Goal: Information Seeking & Learning: Learn about a topic

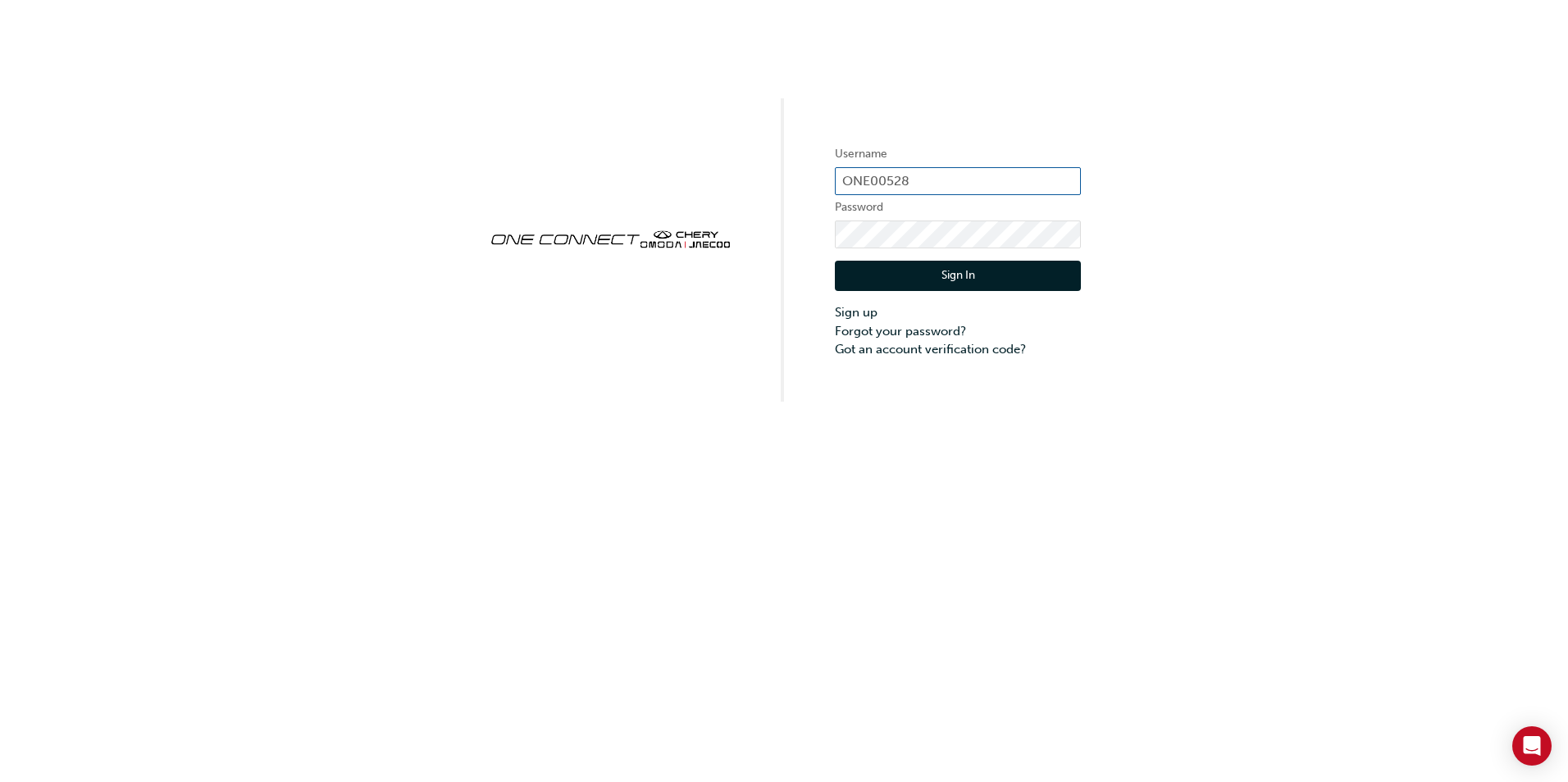
click at [908, 178] on input "ONE00528" at bounding box center [958, 181] width 246 height 28
type input "O"
type input "ONE00528"
click at [919, 270] on button "Sign In" at bounding box center [958, 276] width 246 height 31
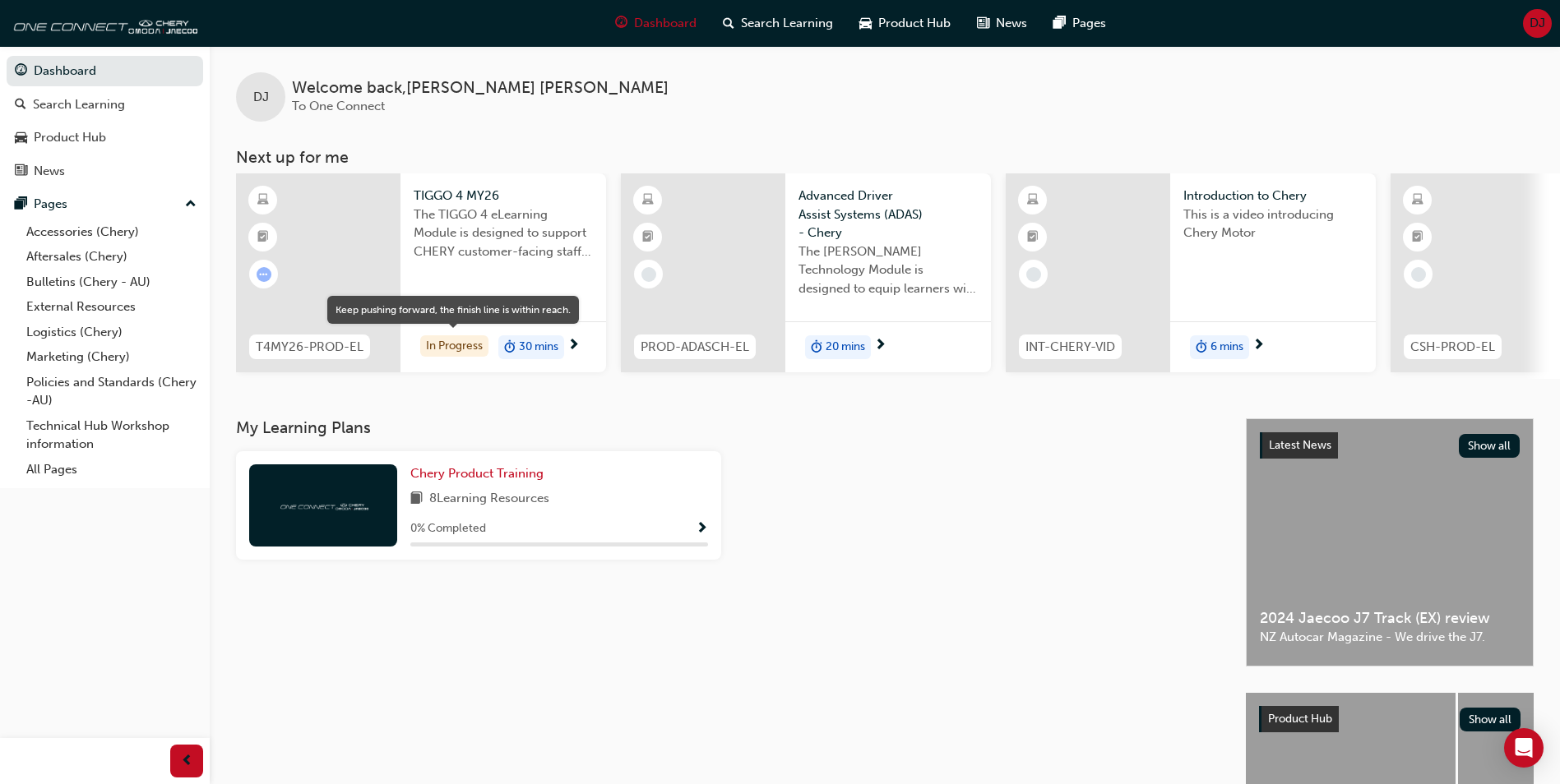
click at [458, 349] on div "In Progress" at bounding box center [454, 346] width 68 height 22
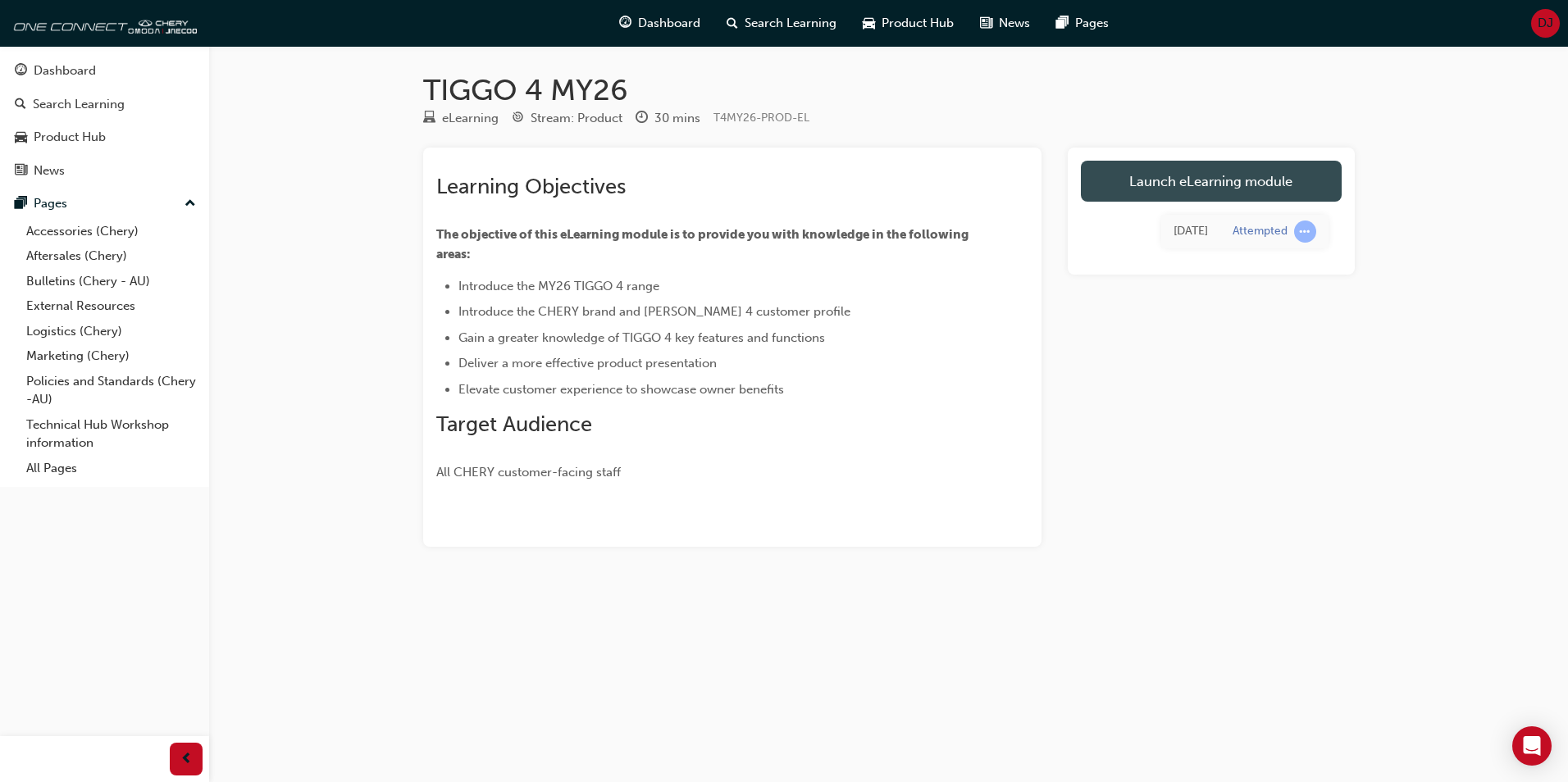
click at [1214, 179] on link "Launch eLearning module" at bounding box center [1211, 181] width 261 height 41
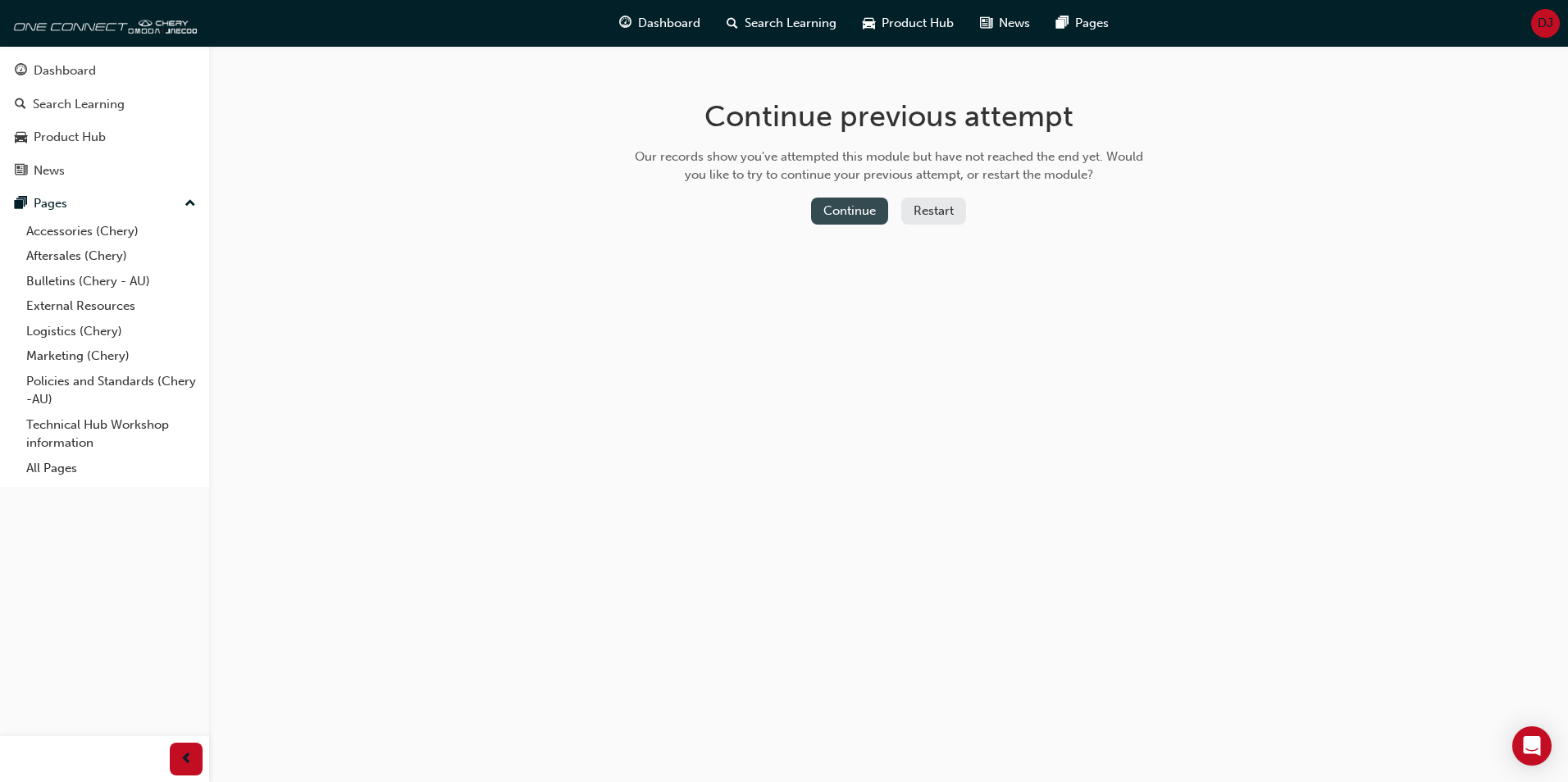
click at [862, 211] on button "Continue" at bounding box center [849, 211] width 78 height 27
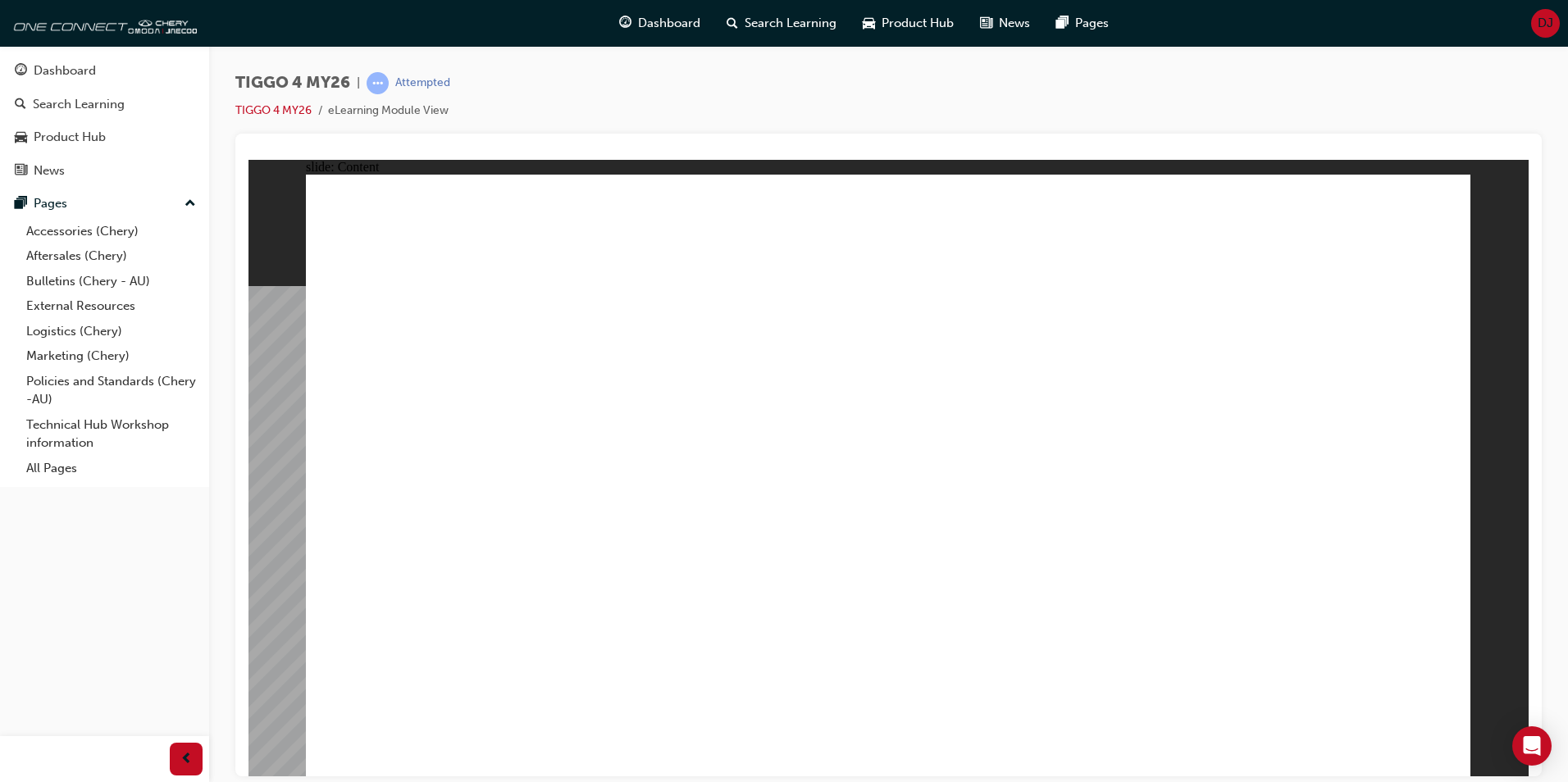
drag, startPoint x: 521, startPoint y: 236, endPoint x: 527, endPoint y: 376, distance: 140.1
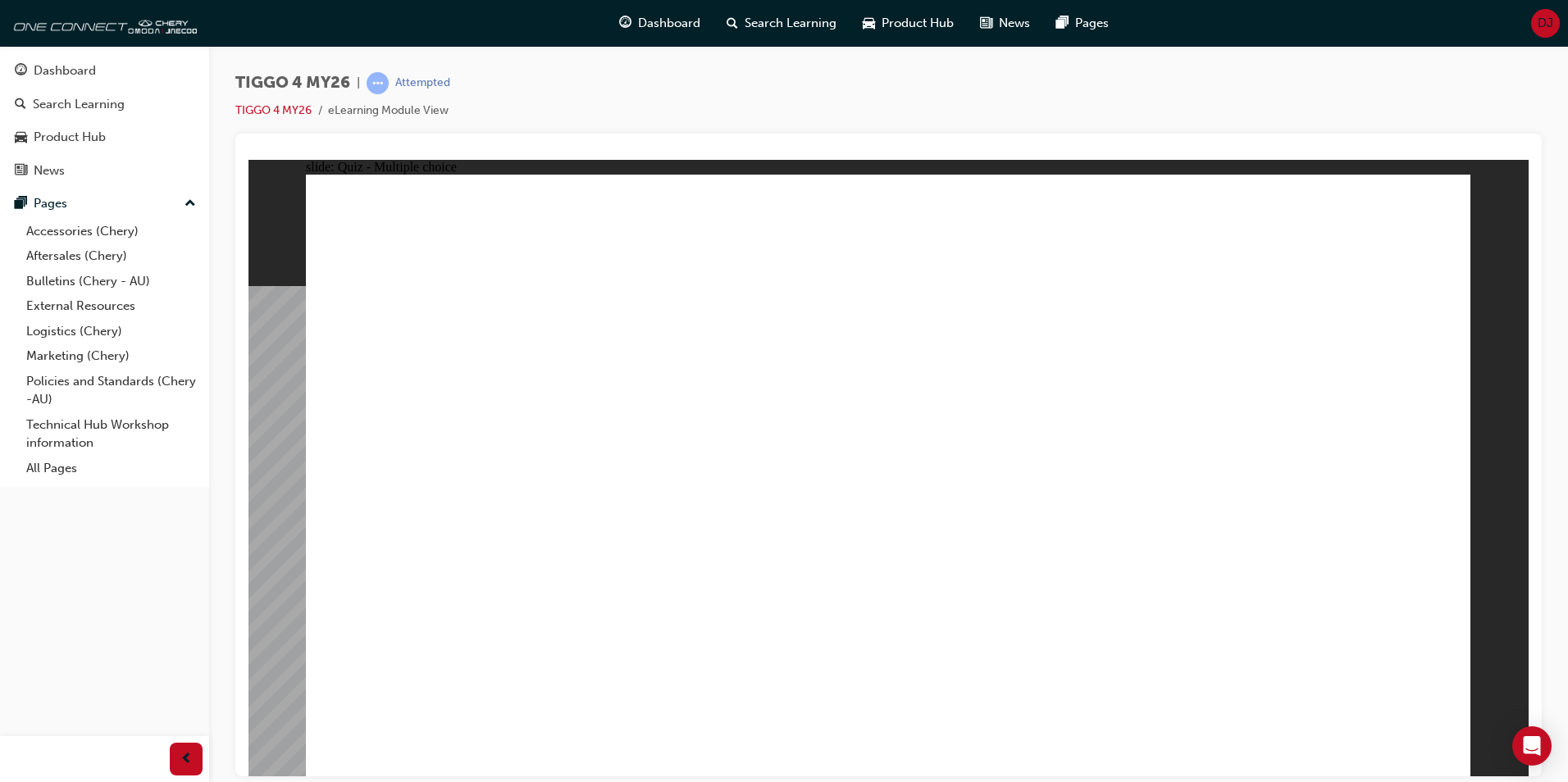
radio input "true"
drag, startPoint x: 652, startPoint y: 374, endPoint x: 650, endPoint y: 480, distance: 106.0
drag, startPoint x: 658, startPoint y: 374, endPoint x: 660, endPoint y: 606, distance: 232.0
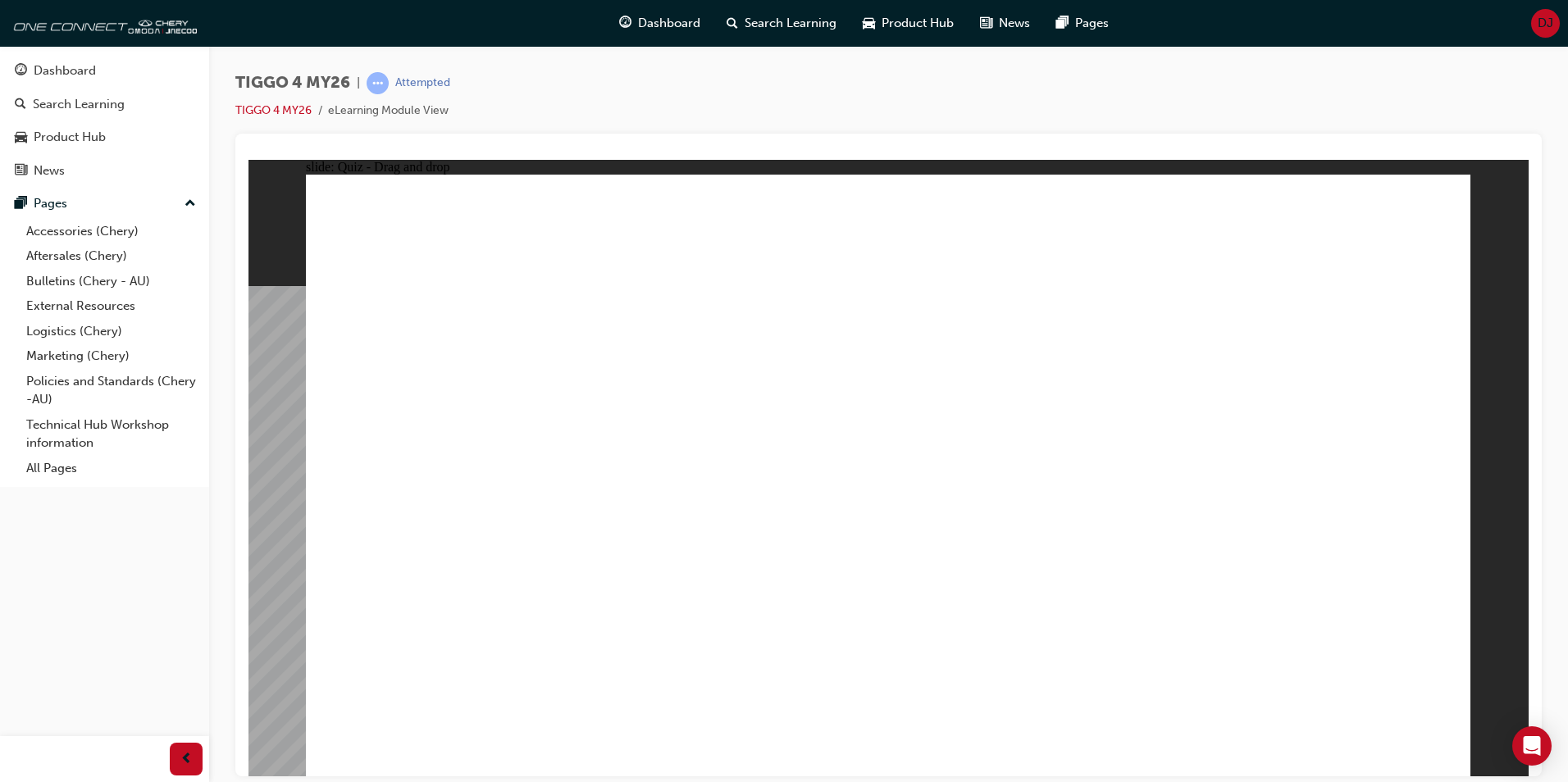
drag, startPoint x: 1119, startPoint y: 379, endPoint x: 441, endPoint y: 613, distance: 717.2
drag, startPoint x: 1298, startPoint y: 379, endPoint x: 1302, endPoint y: 613, distance: 234.0
drag, startPoint x: 430, startPoint y: 375, endPoint x: 884, endPoint y: 610, distance: 511.2
drag, startPoint x: 864, startPoint y: 379, endPoint x: 1092, endPoint y: 614, distance: 327.4
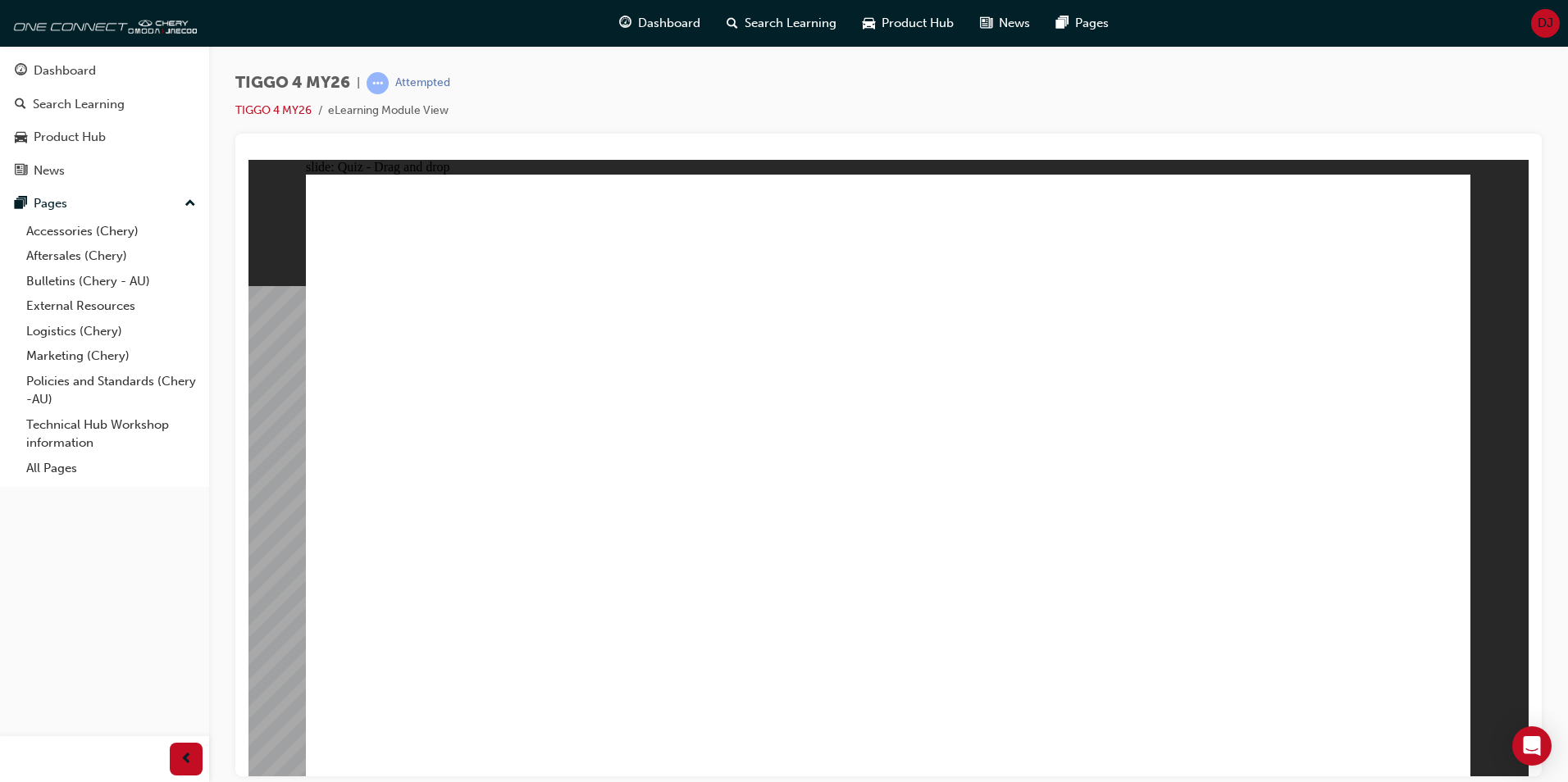
drag, startPoint x: 1021, startPoint y: 427, endPoint x: 1020, endPoint y: 460, distance: 33.0
radio input "false"
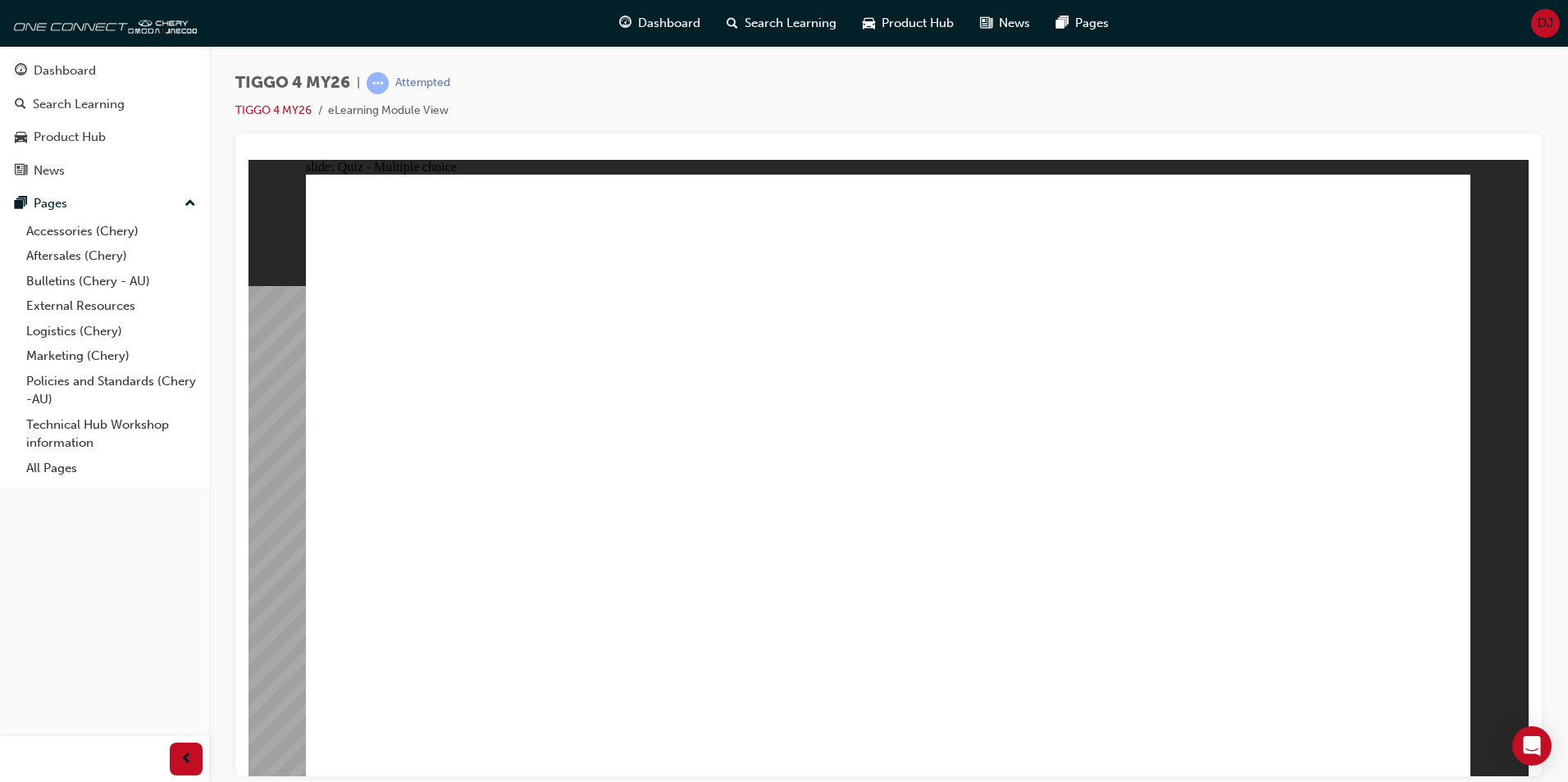
radio input "true"
drag, startPoint x: 1140, startPoint y: 441, endPoint x: 1221, endPoint y: 444, distance: 81.1
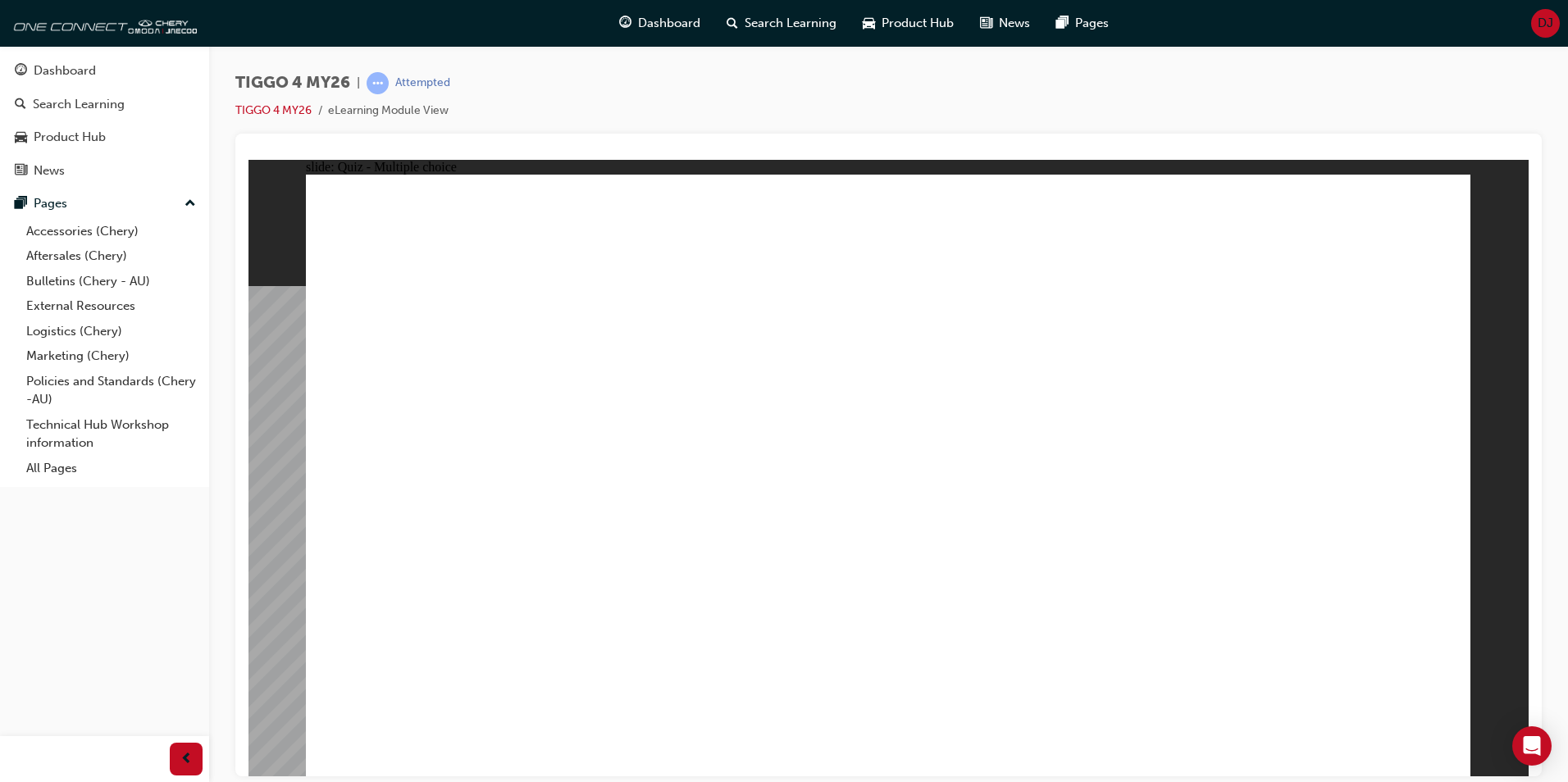
radio input "true"
drag, startPoint x: 672, startPoint y: 474, endPoint x: 985, endPoint y: 460, distance: 313.3
drag, startPoint x: 695, startPoint y: 417, endPoint x: 1280, endPoint y: 330, distance: 591.4
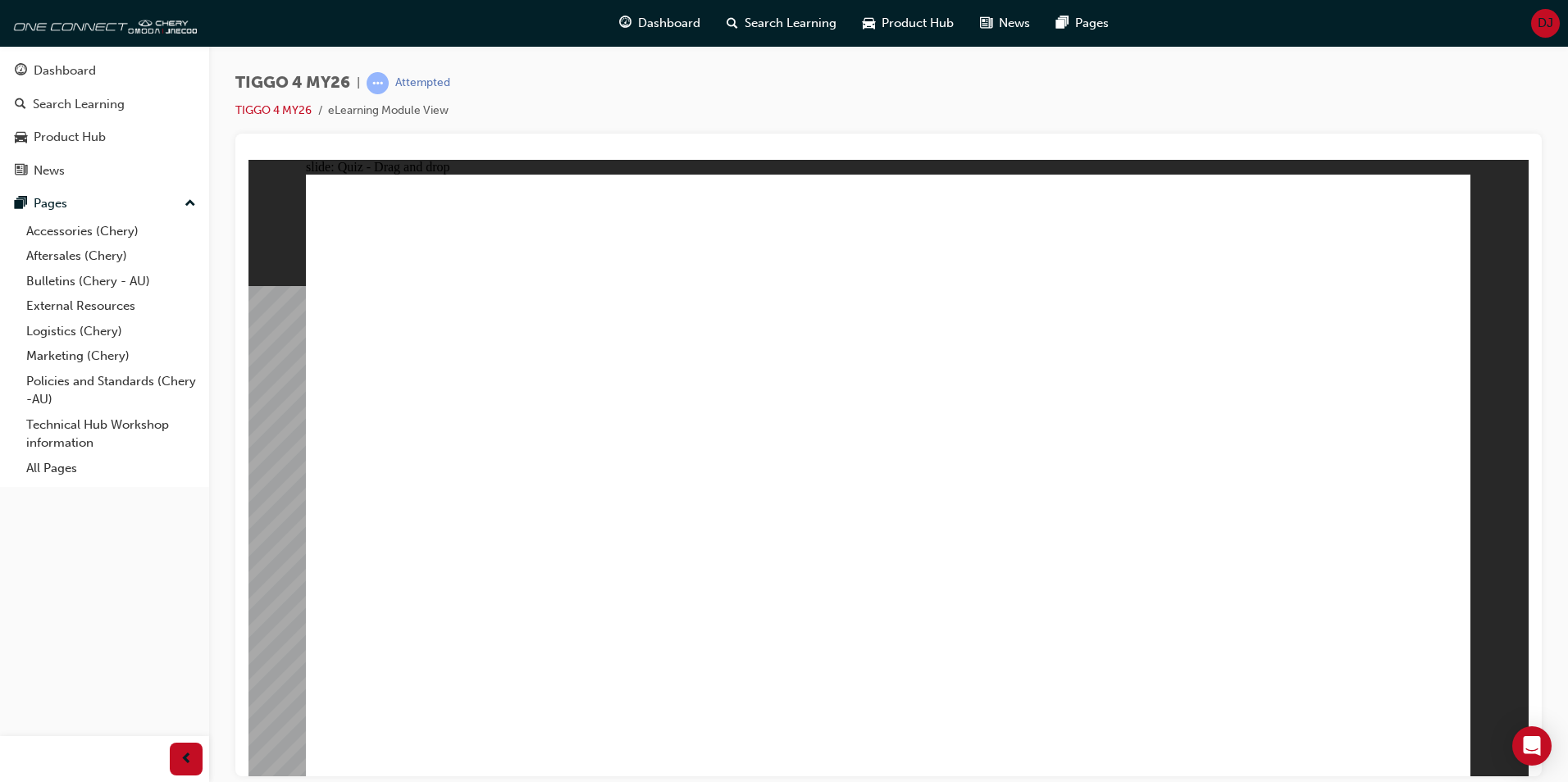
drag, startPoint x: 471, startPoint y: 412, endPoint x: 1024, endPoint y: 372, distance: 554.4
drag, startPoint x: 470, startPoint y: 480, endPoint x: 1295, endPoint y: 376, distance: 831.5
drag, startPoint x: 698, startPoint y: 527, endPoint x: 1286, endPoint y: 412, distance: 599.1
drag, startPoint x: 457, startPoint y: 599, endPoint x: 1284, endPoint y: 469, distance: 837.2
drag, startPoint x: 453, startPoint y: 535, endPoint x: 1002, endPoint y: 420, distance: 560.9
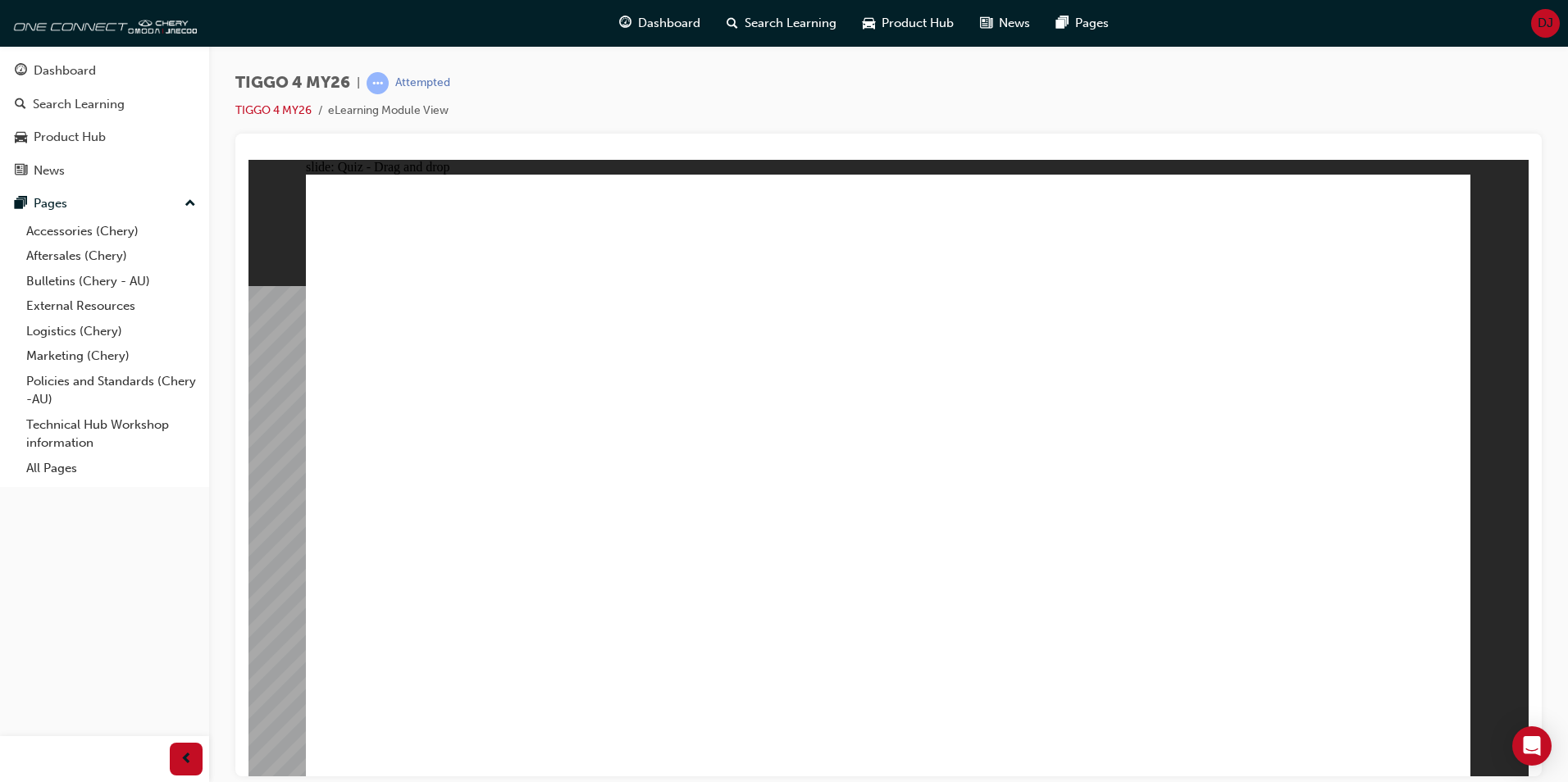
radio input "true"
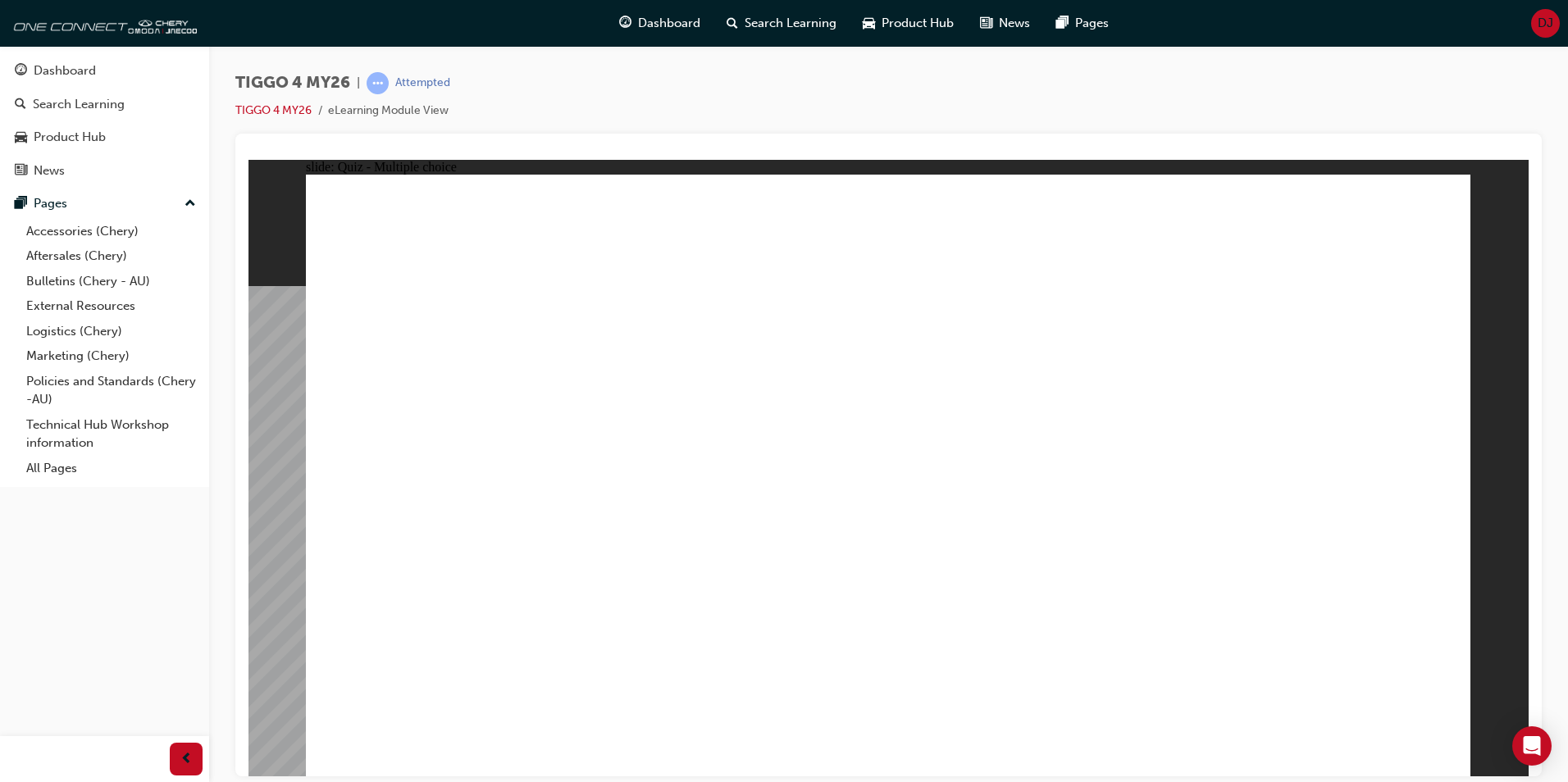
radio input "true"
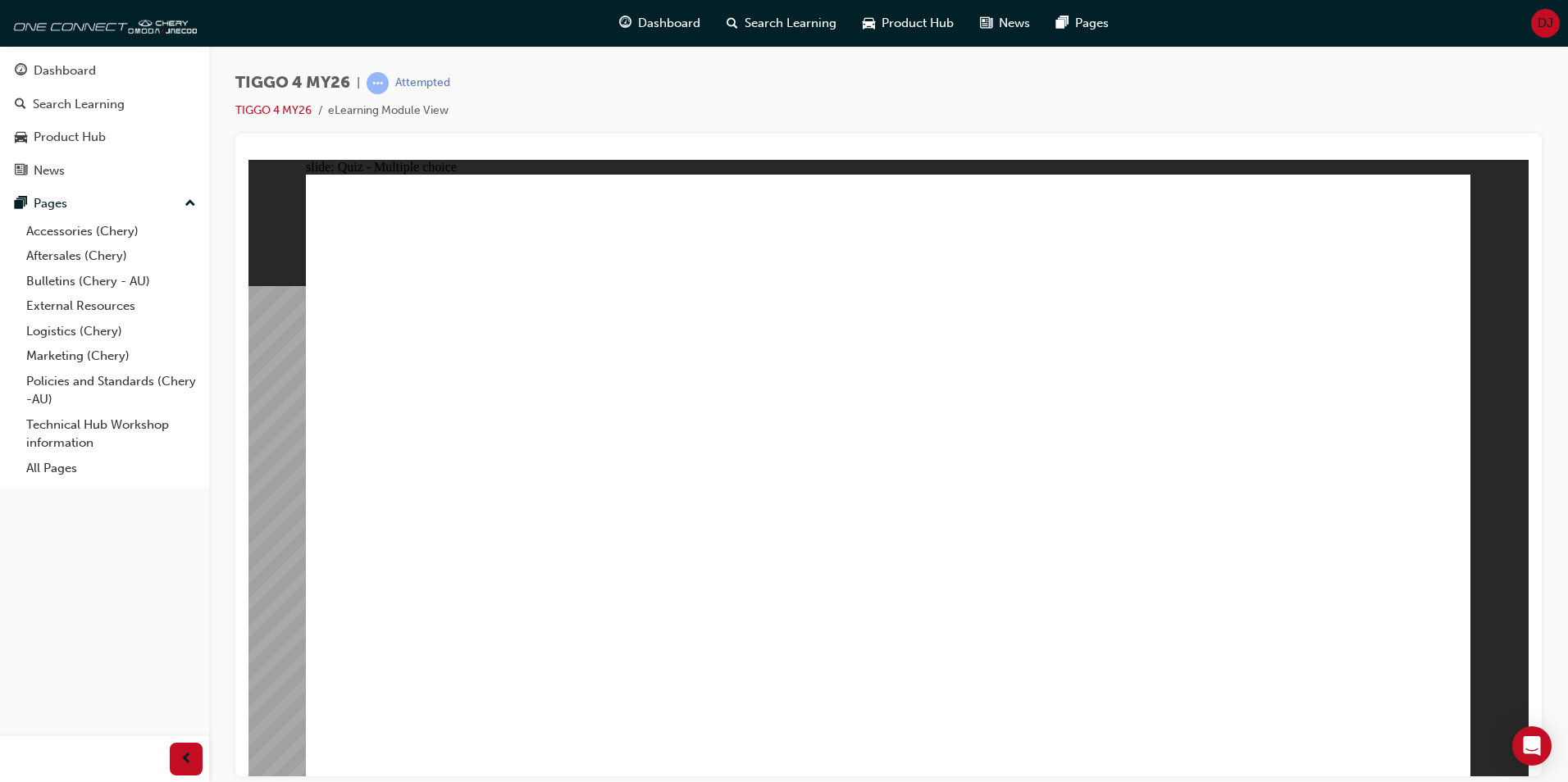
radio input "true"
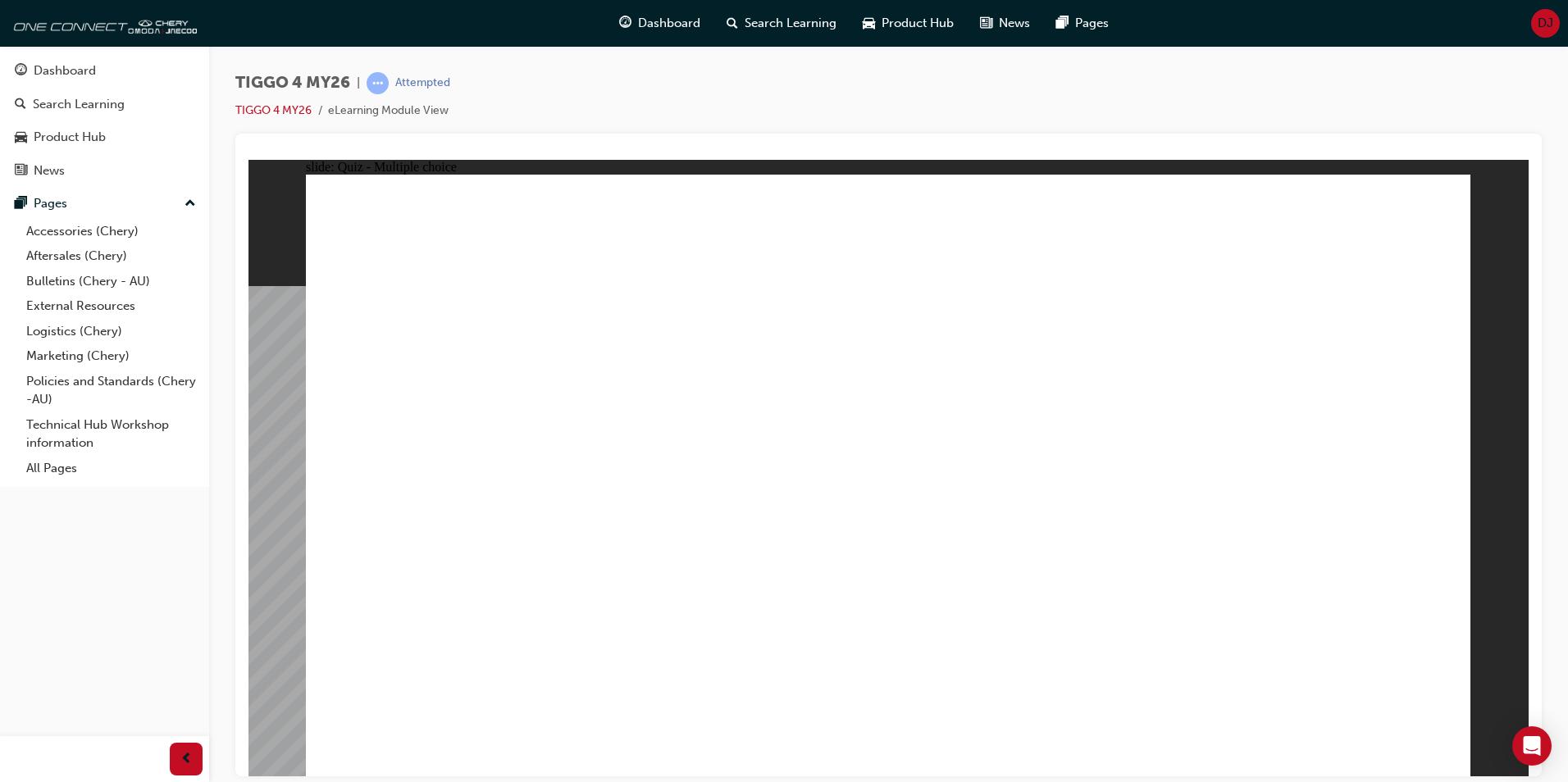
radio input "true"
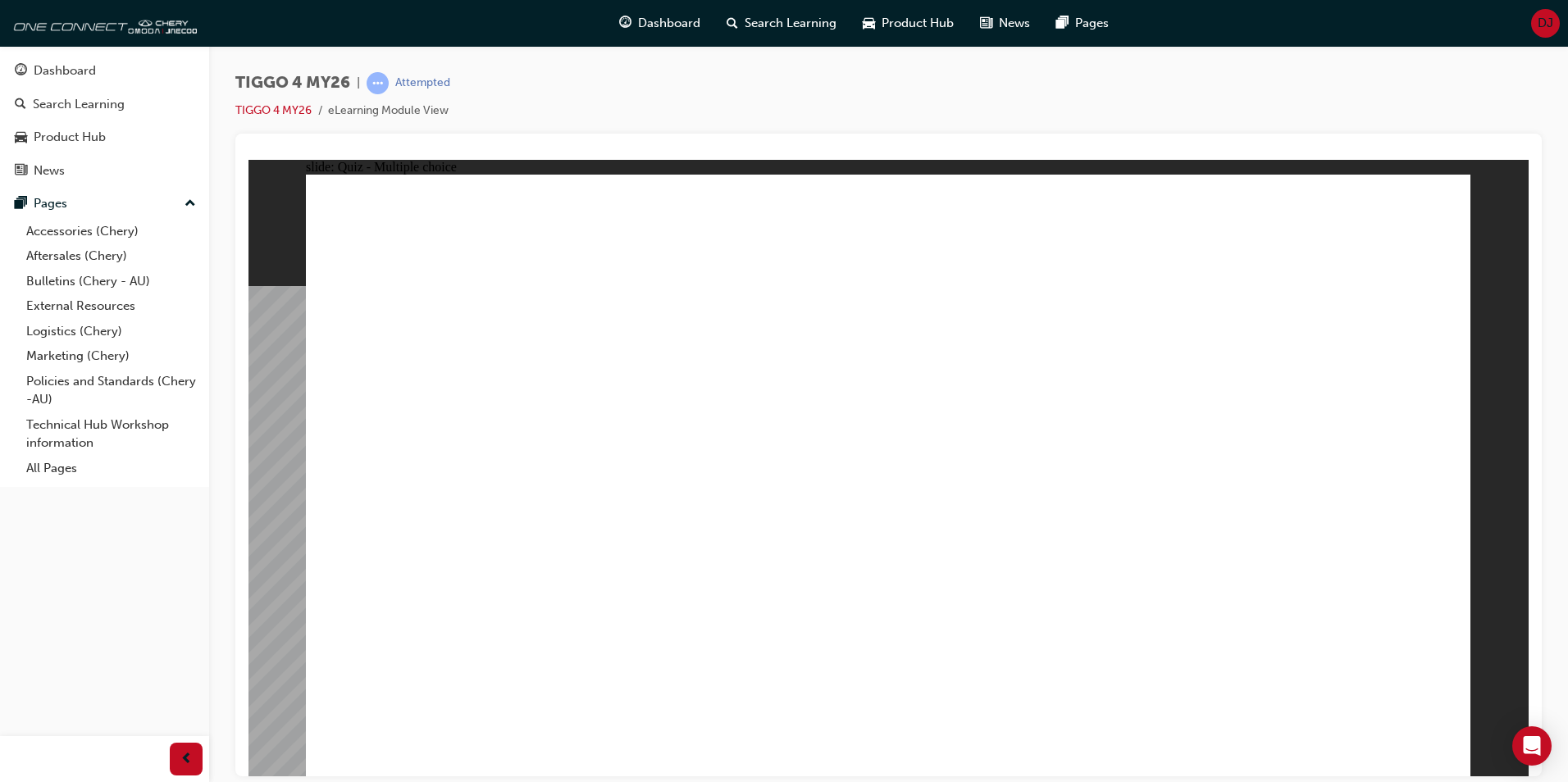
radio input "true"
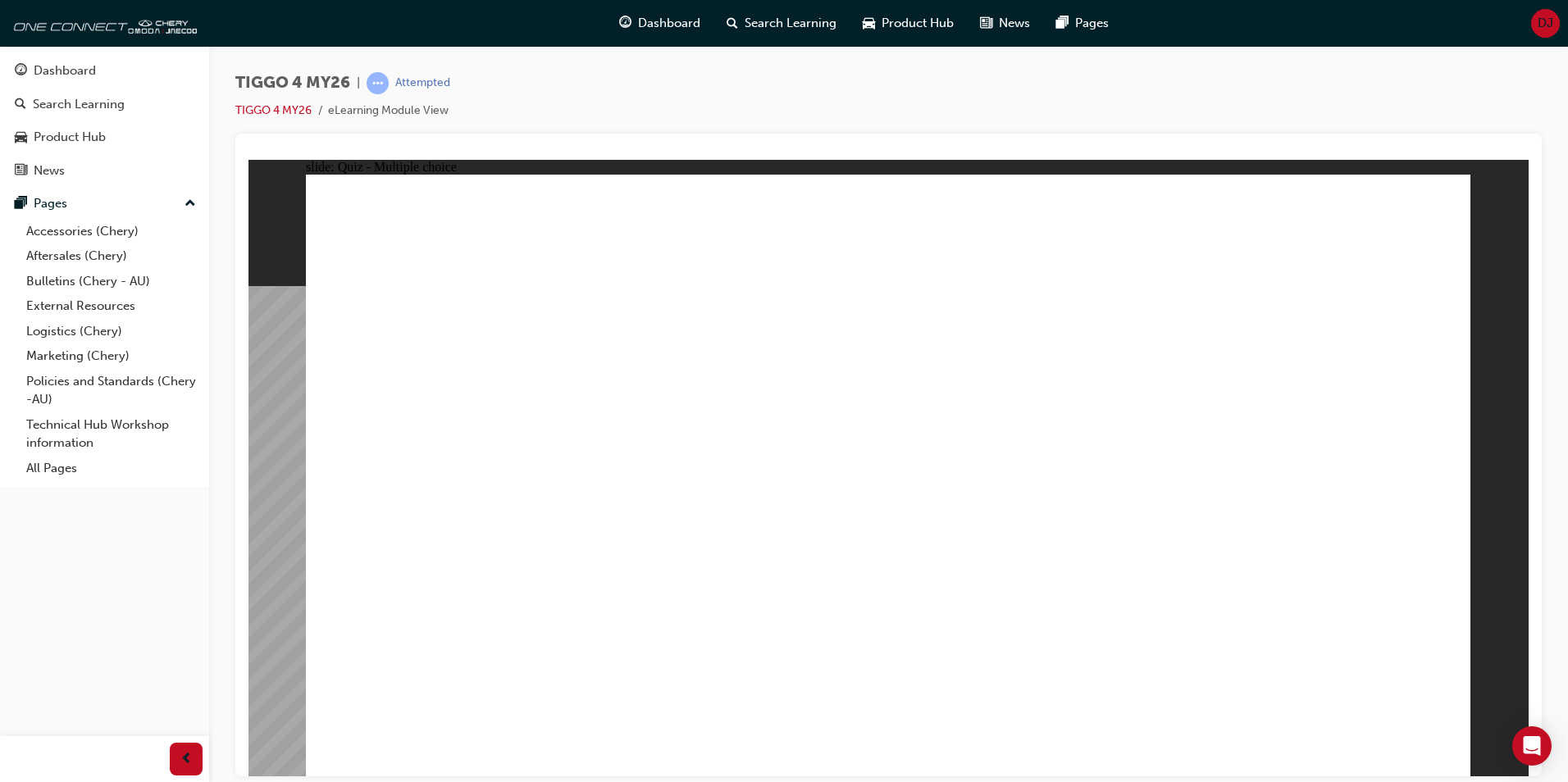
drag, startPoint x: 641, startPoint y: 380, endPoint x: 641, endPoint y: 614, distance: 234.0
drag, startPoint x: 1085, startPoint y: 373, endPoint x: 405, endPoint y: 608, distance: 719.5
drag, startPoint x: 459, startPoint y: 379, endPoint x: 916, endPoint y: 614, distance: 513.9
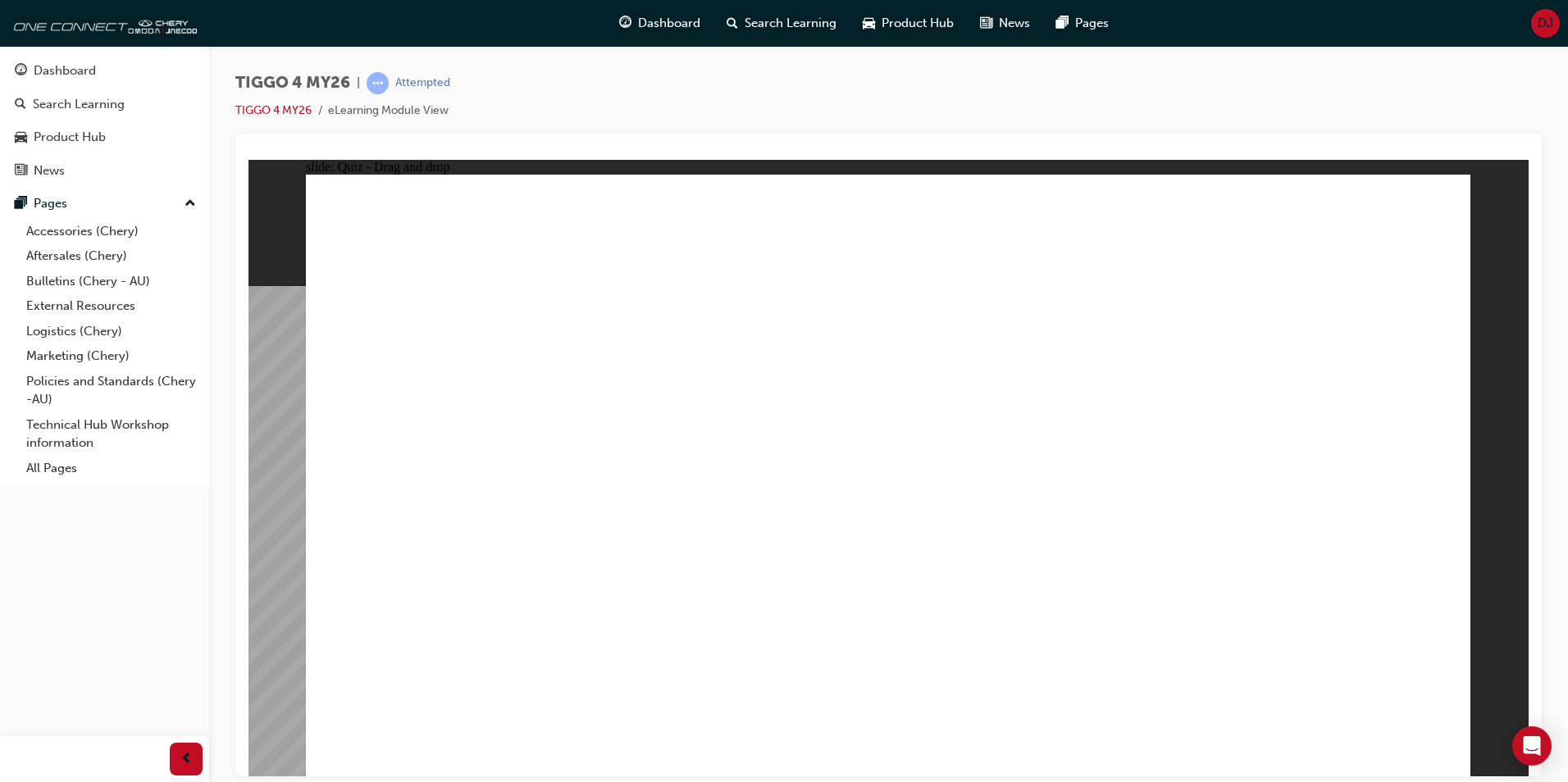
drag, startPoint x: 1319, startPoint y: 380, endPoint x: 1322, endPoint y: 614, distance: 234.0
drag, startPoint x: 891, startPoint y: 380, endPoint x: 1118, endPoint y: 615, distance: 326.7
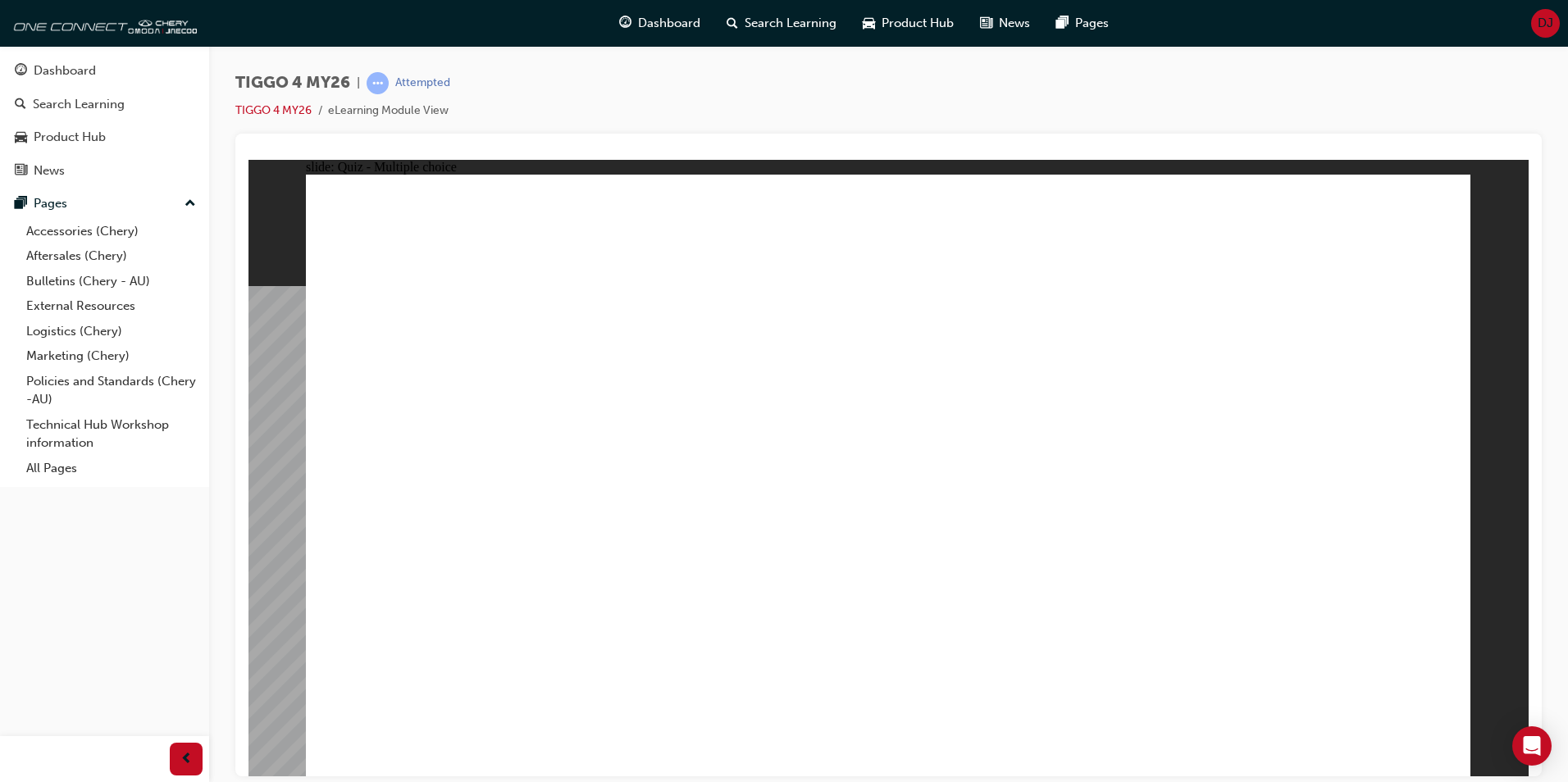
radio input "true"
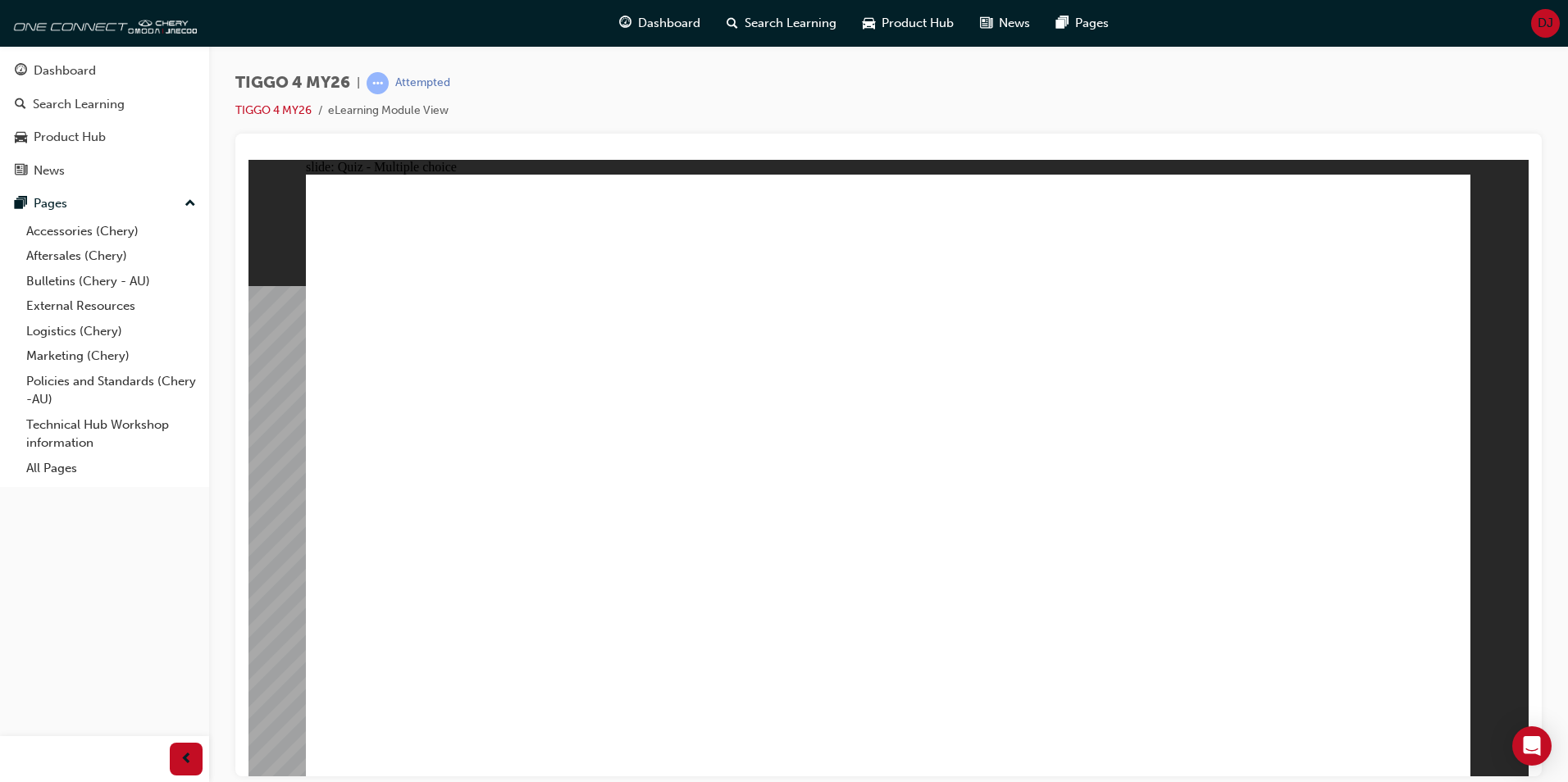
drag, startPoint x: 617, startPoint y: 540, endPoint x: 1200, endPoint y: 334, distance: 618.3
drag, startPoint x: 440, startPoint y: 485, endPoint x: 1270, endPoint y: 380, distance: 836.6
drag, startPoint x: 452, startPoint y: 417, endPoint x: 1003, endPoint y: 329, distance: 558.0
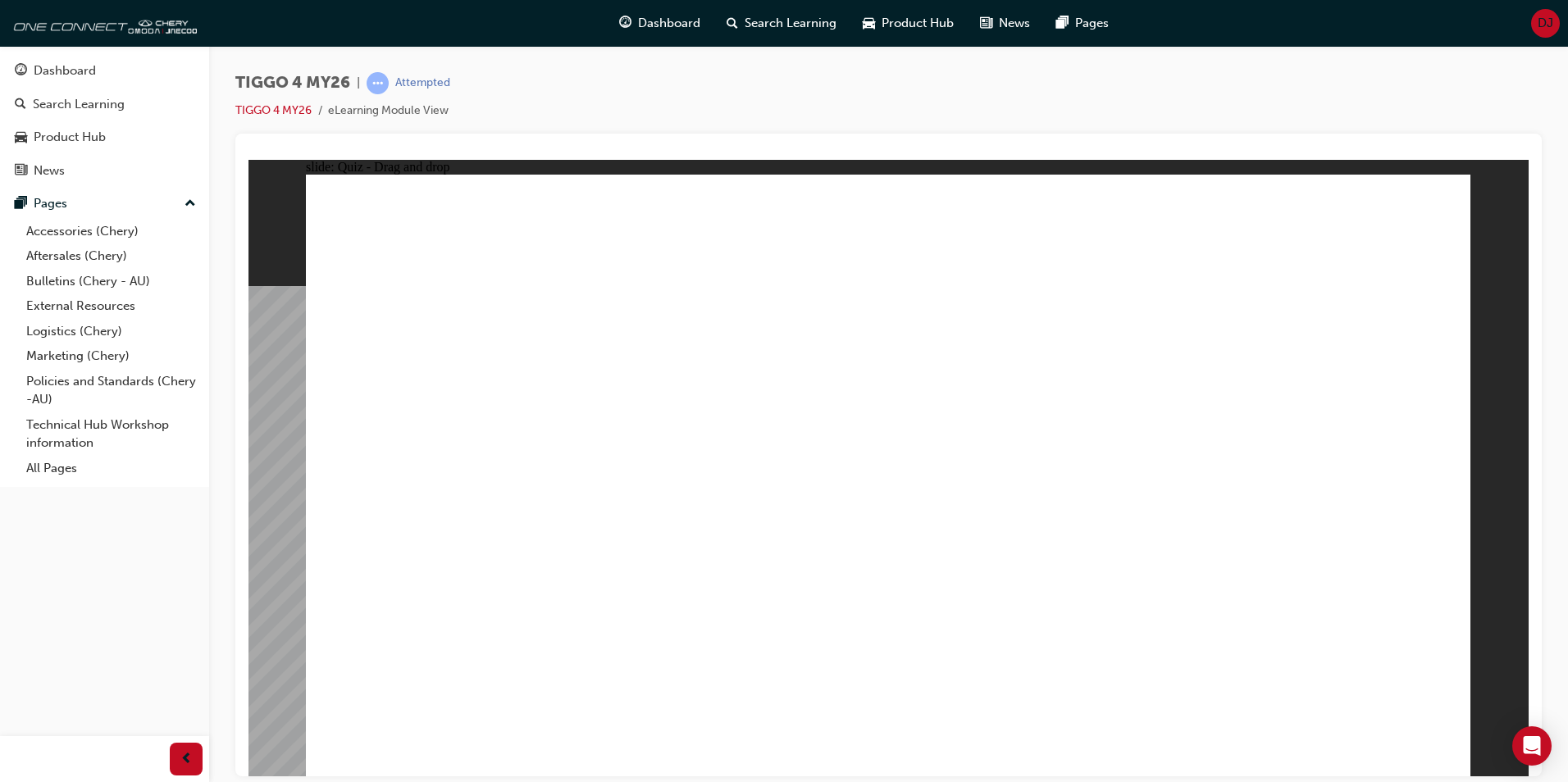
drag, startPoint x: 676, startPoint y: 420, endPoint x: 986, endPoint y: 377, distance: 313.0
drag, startPoint x: 445, startPoint y: 601, endPoint x: 1272, endPoint y: 419, distance: 846.8
drag, startPoint x: 683, startPoint y: 478, endPoint x: 991, endPoint y: 421, distance: 313.2
drag, startPoint x: 468, startPoint y: 537, endPoint x: 1020, endPoint y: 464, distance: 556.8
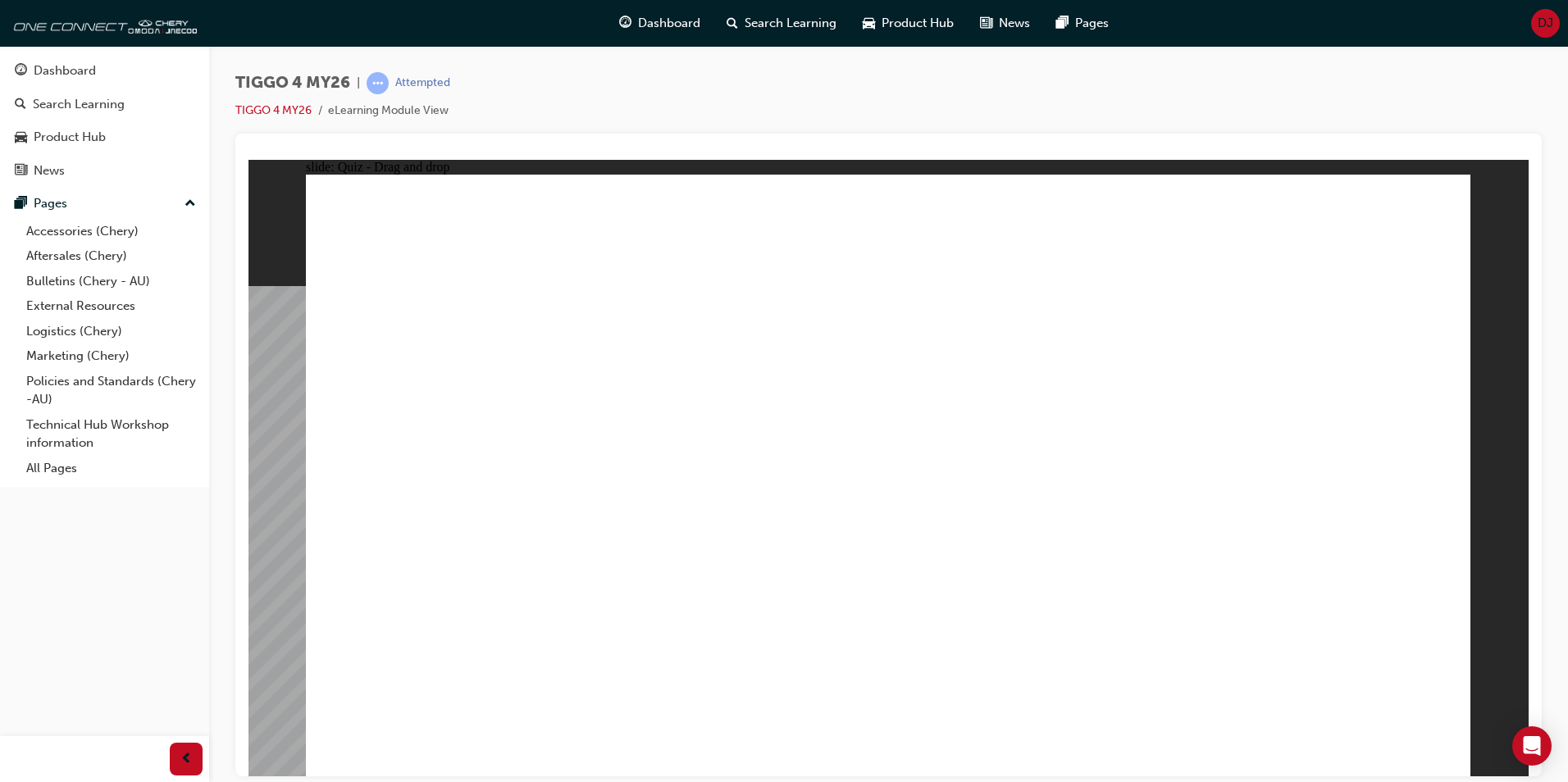
radio input "true"
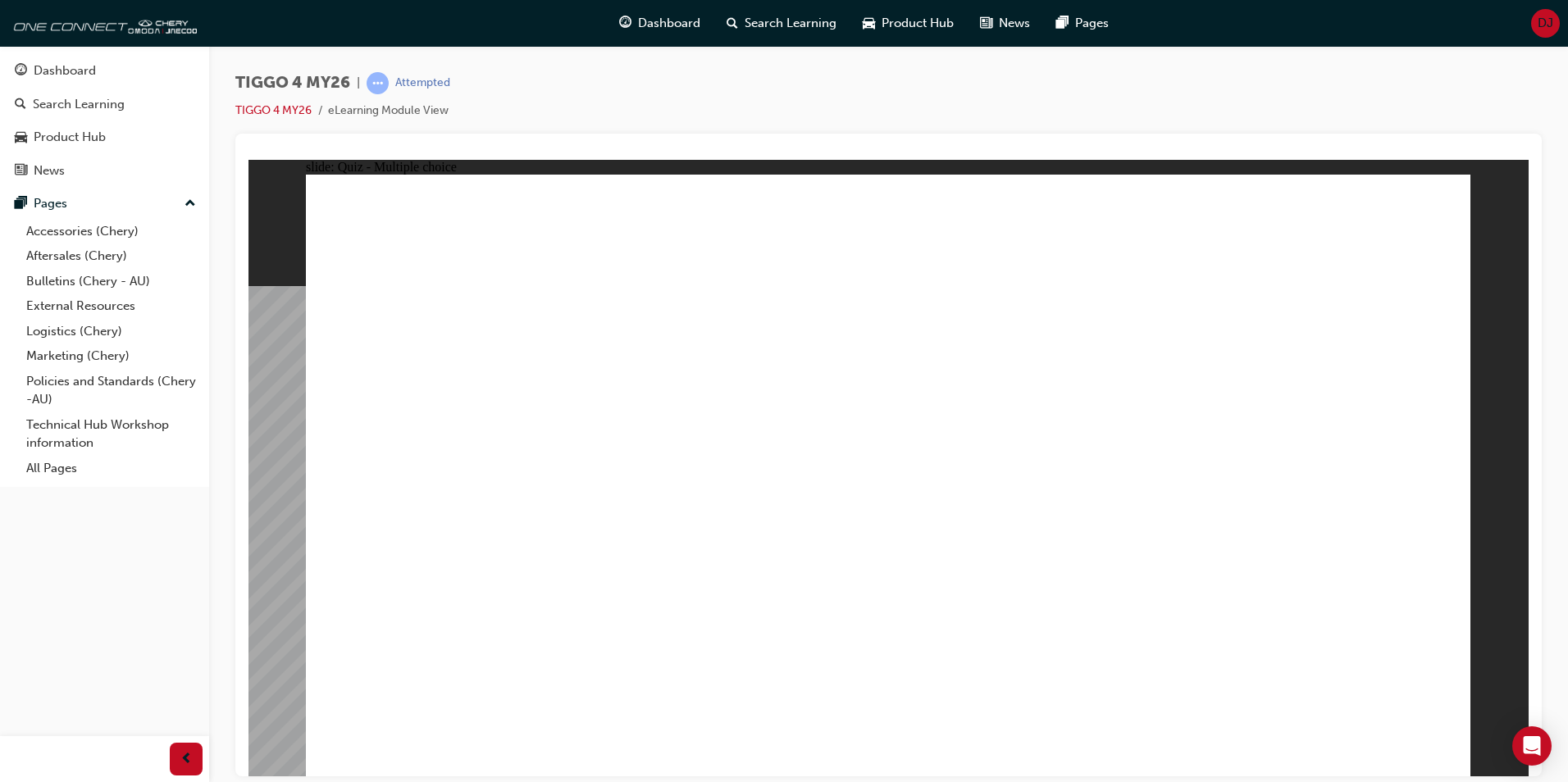
radio input "true"
drag, startPoint x: 821, startPoint y: 431, endPoint x: 929, endPoint y: 444, distance: 108.8
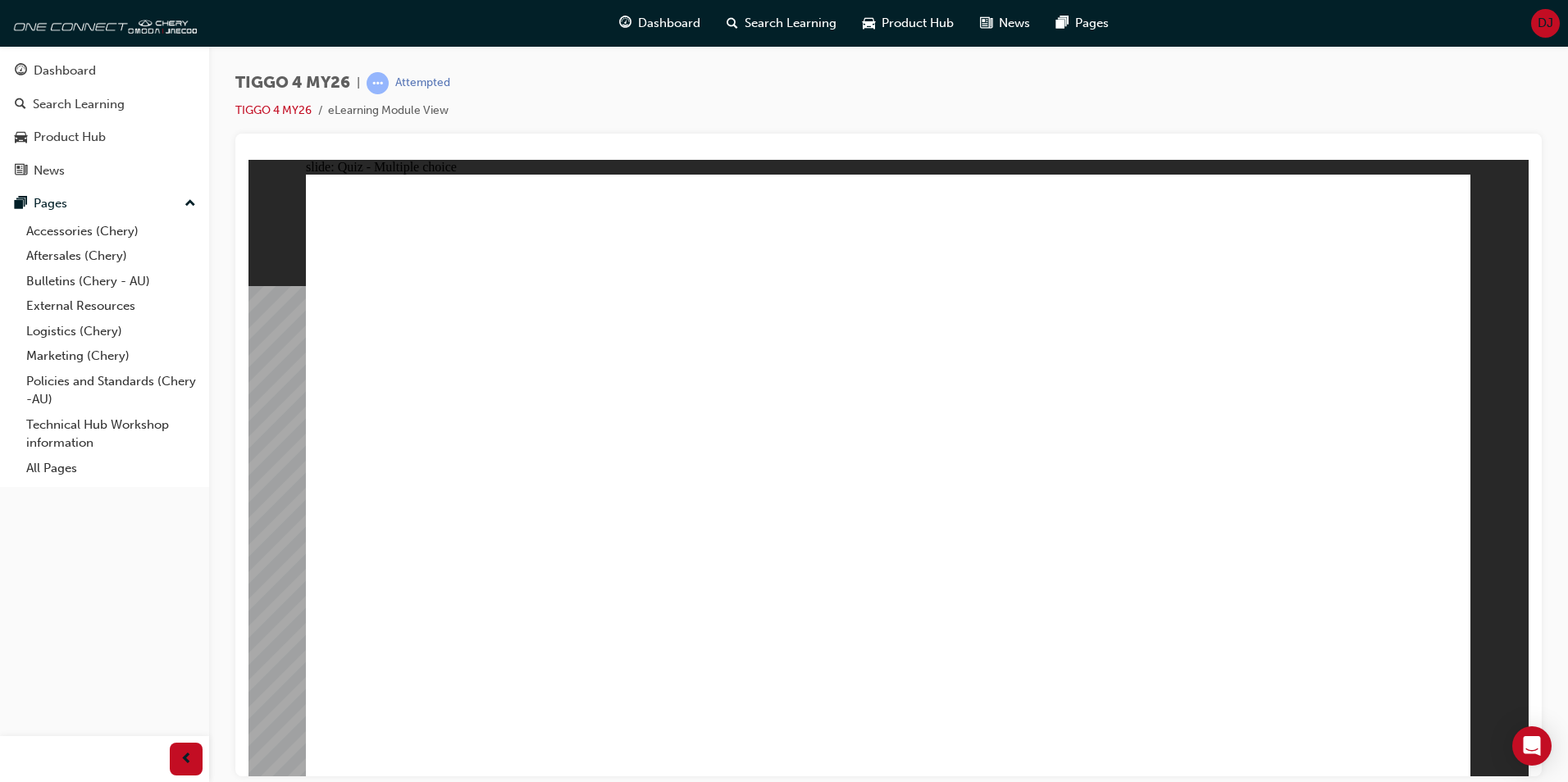
radio input "true"
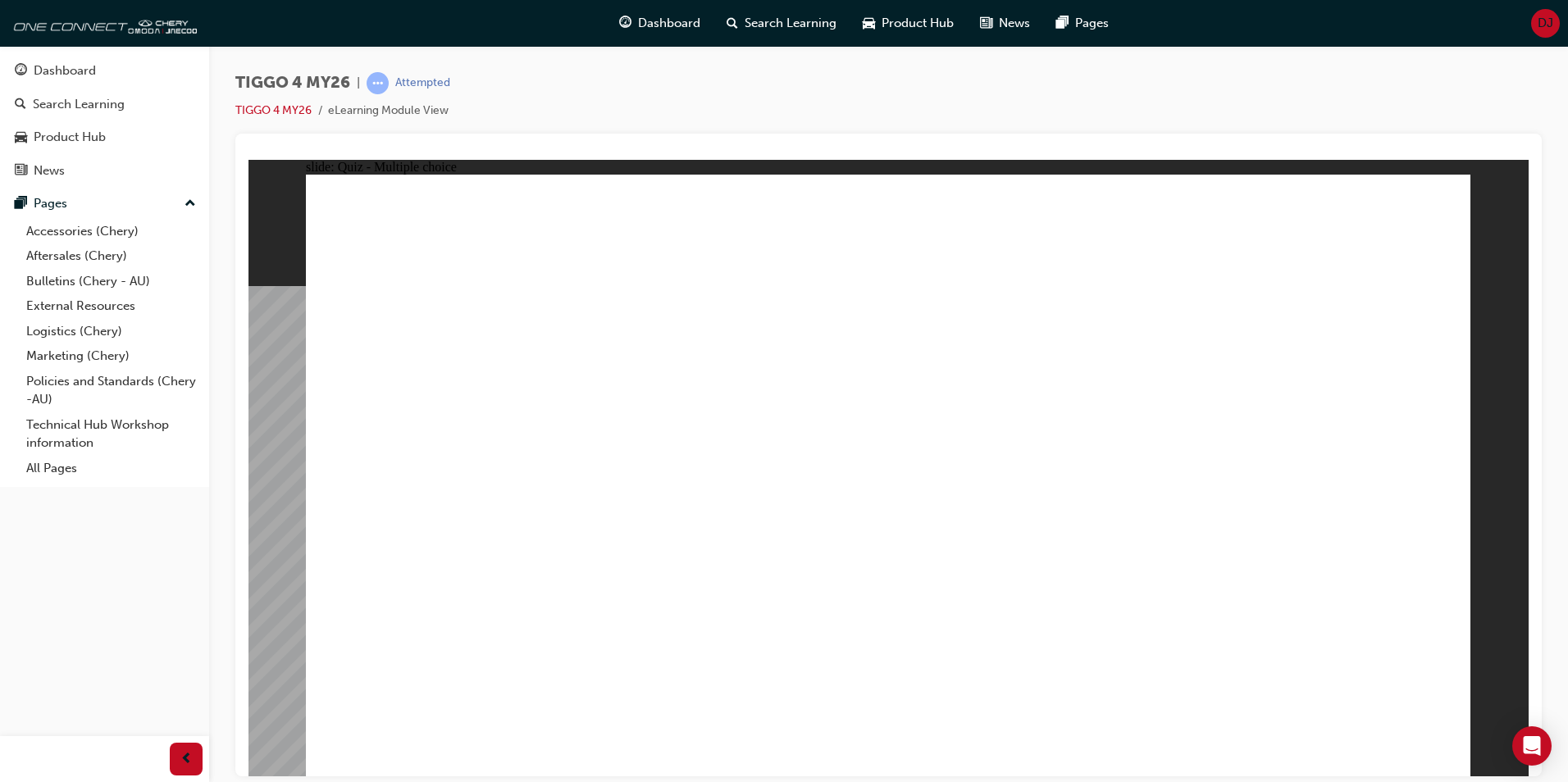
radio input "true"
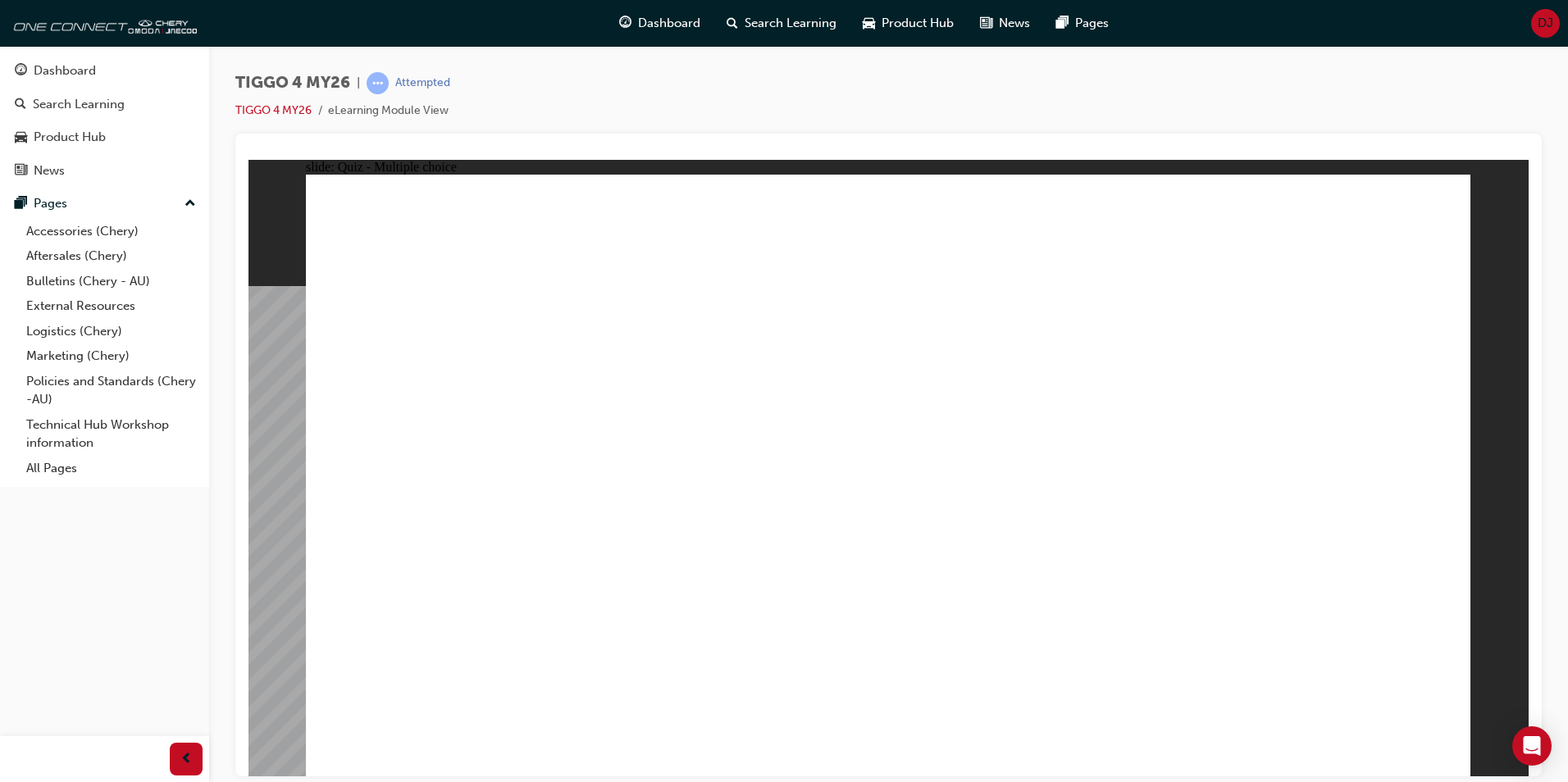
radio input "true"
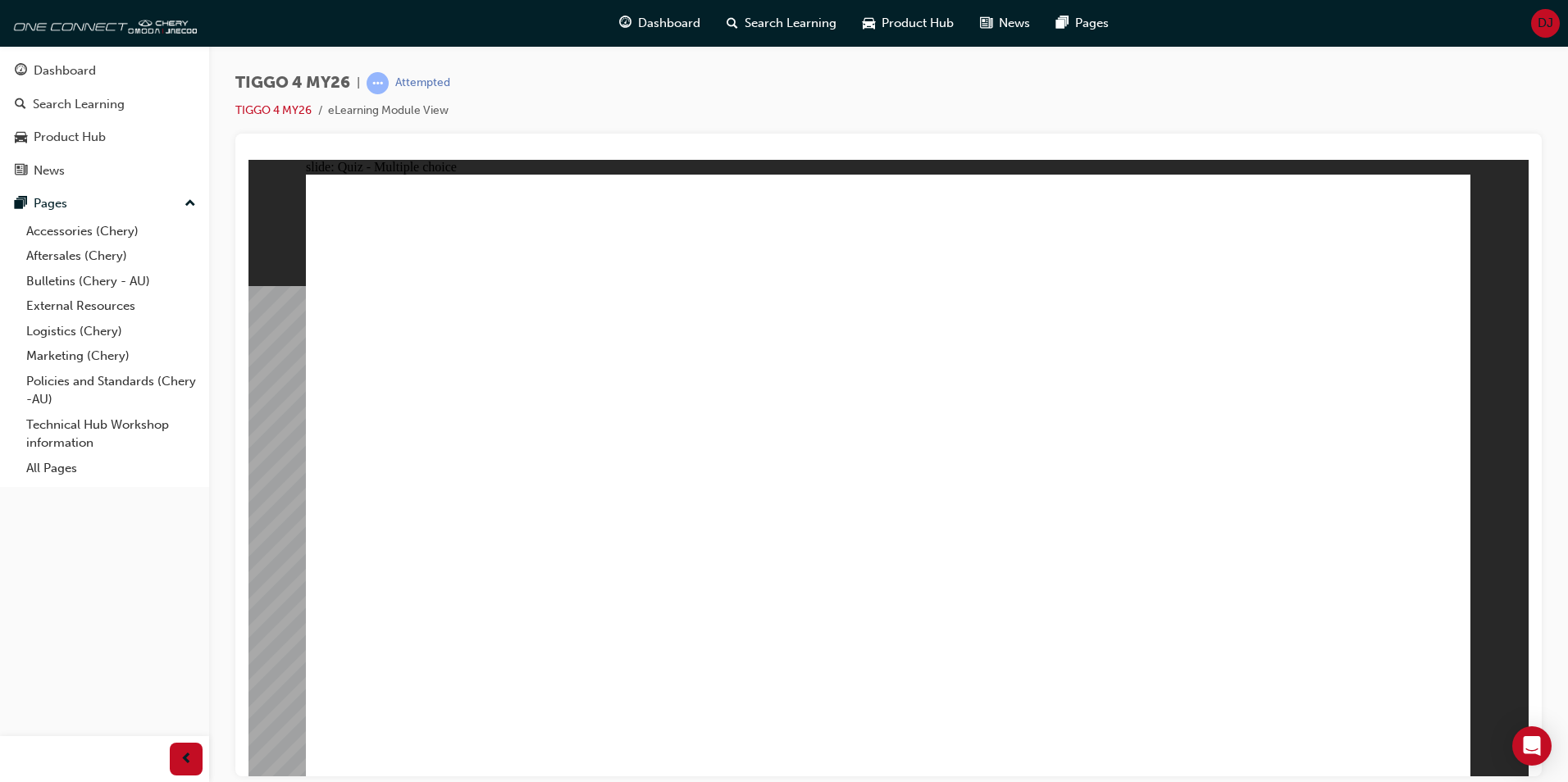
drag, startPoint x: 632, startPoint y: 381, endPoint x: 631, endPoint y: 614, distance: 233.0
drag, startPoint x: 444, startPoint y: 380, endPoint x: 900, endPoint y: 614, distance: 512.5
drag, startPoint x: 1087, startPoint y: 374, endPoint x: 406, endPoint y: 606, distance: 719.4
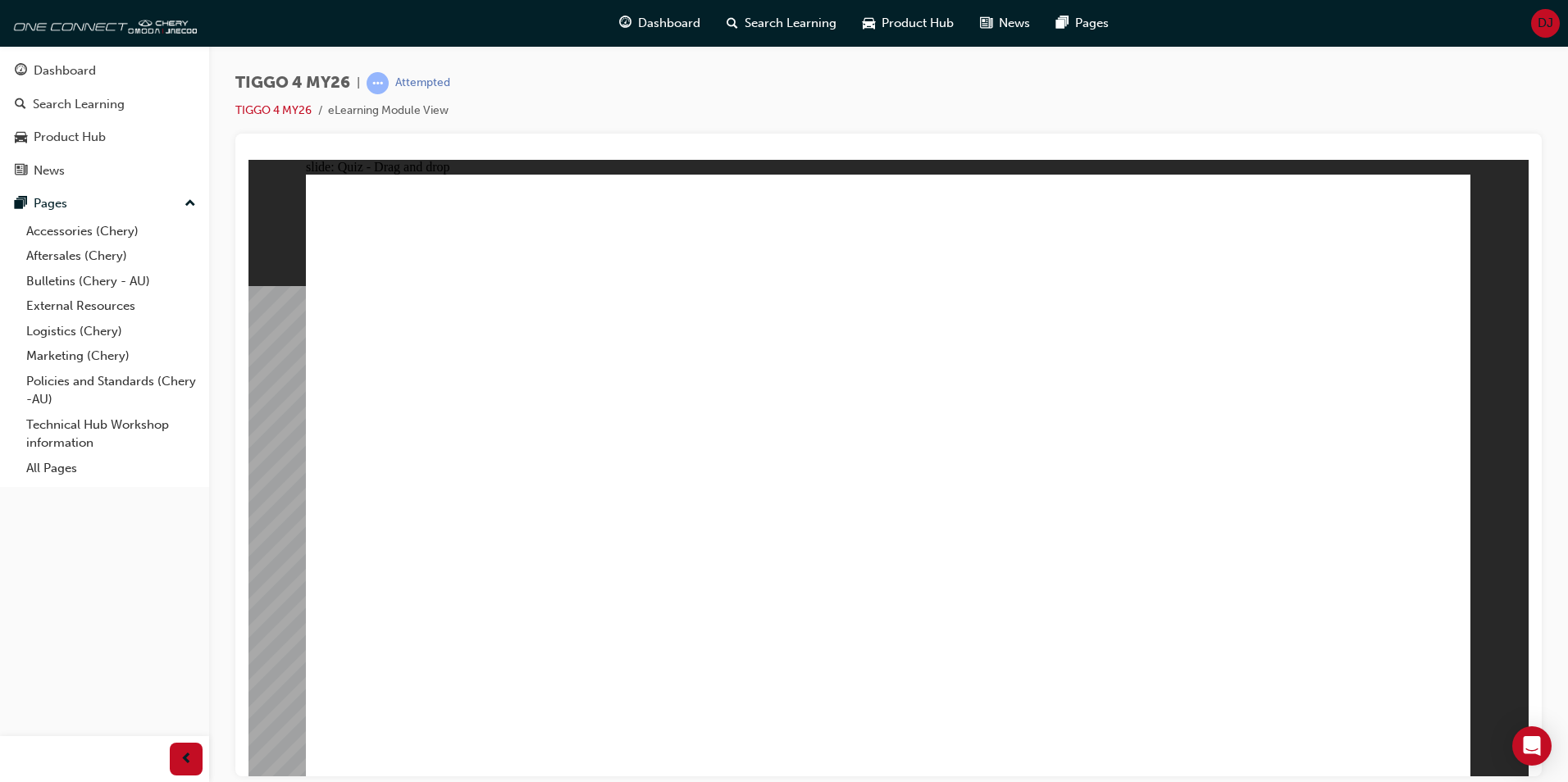
drag, startPoint x: 891, startPoint y: 371, endPoint x: 1117, endPoint y: 603, distance: 323.9
drag, startPoint x: 1325, startPoint y: 382, endPoint x: 1327, endPoint y: 615, distance: 233.0
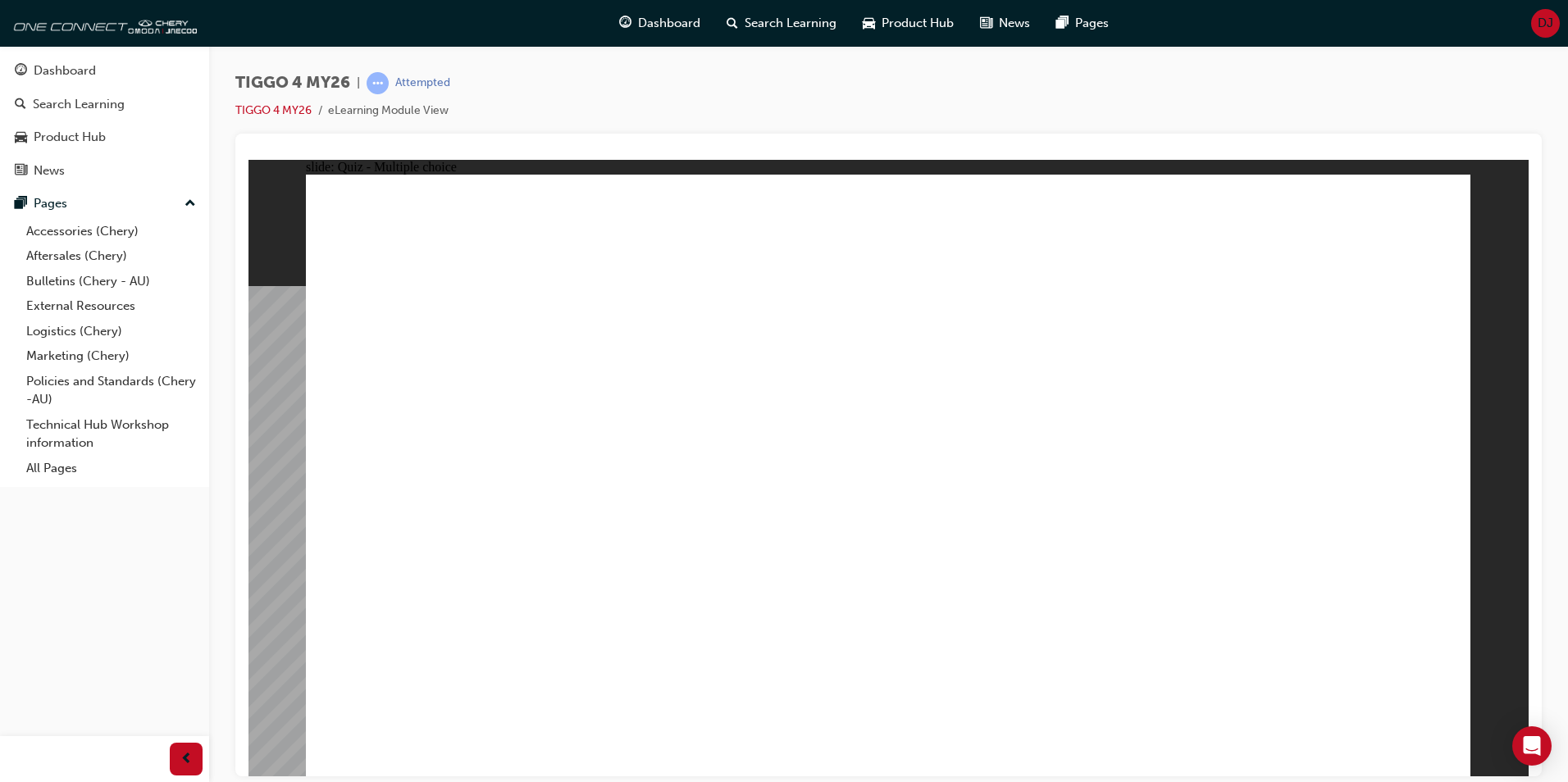
radio input "true"
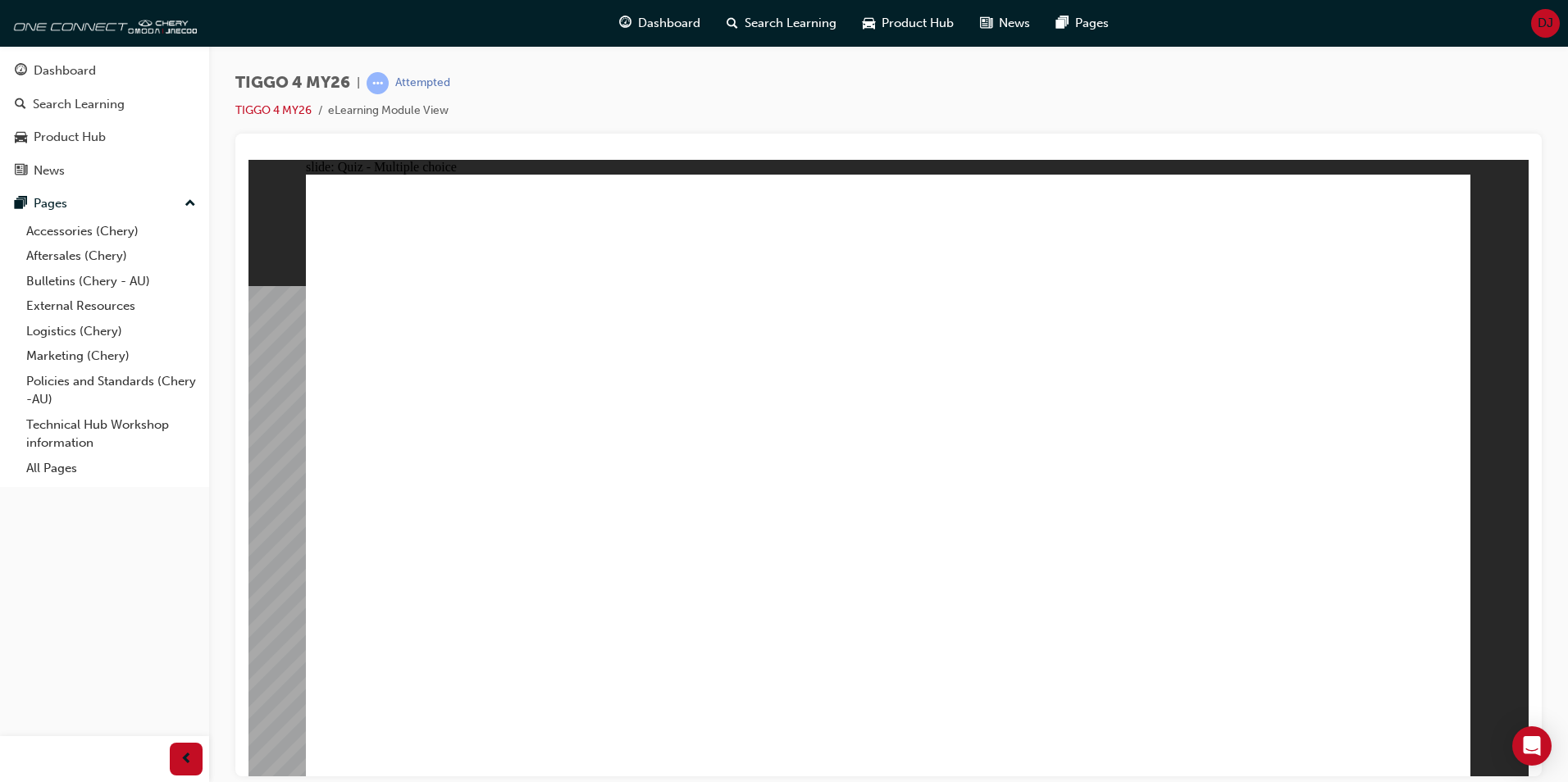
drag, startPoint x: 492, startPoint y: 420, endPoint x: 1317, endPoint y: 332, distance: 829.7
drag, startPoint x: 640, startPoint y: 536, endPoint x: 1219, endPoint y: 373, distance: 601.5
drag, startPoint x: 691, startPoint y: 471, endPoint x: 998, endPoint y: 427, distance: 310.1
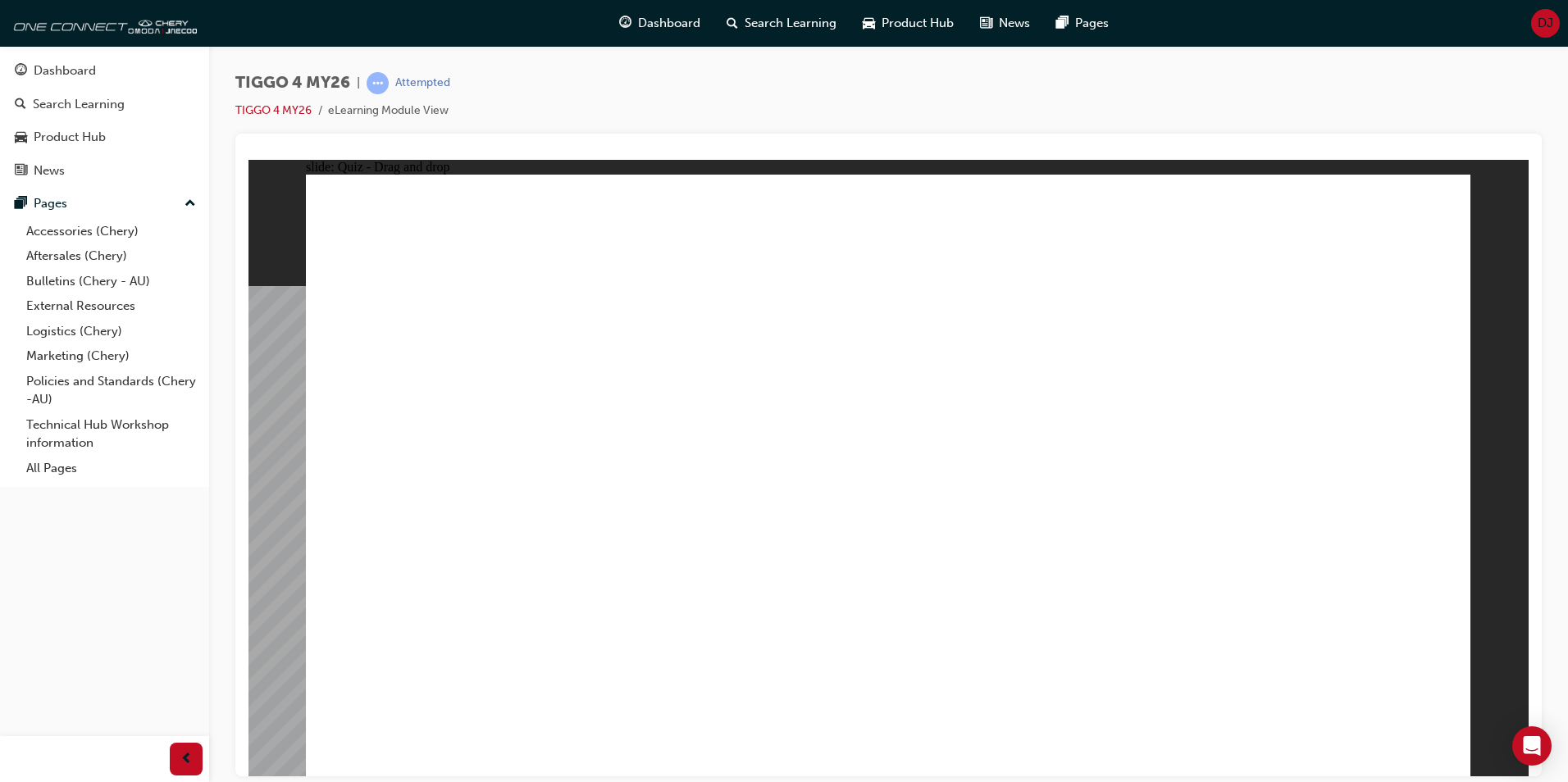
drag, startPoint x: 480, startPoint y: 477, endPoint x: 1036, endPoint y: 368, distance: 566.6
drag, startPoint x: 437, startPoint y: 593, endPoint x: 1261, endPoint y: 414, distance: 843.2
drag, startPoint x: 451, startPoint y: 537, endPoint x: 997, endPoint y: 420, distance: 558.4
drag, startPoint x: 715, startPoint y: 418, endPoint x: 1299, endPoint y: 468, distance: 586.1
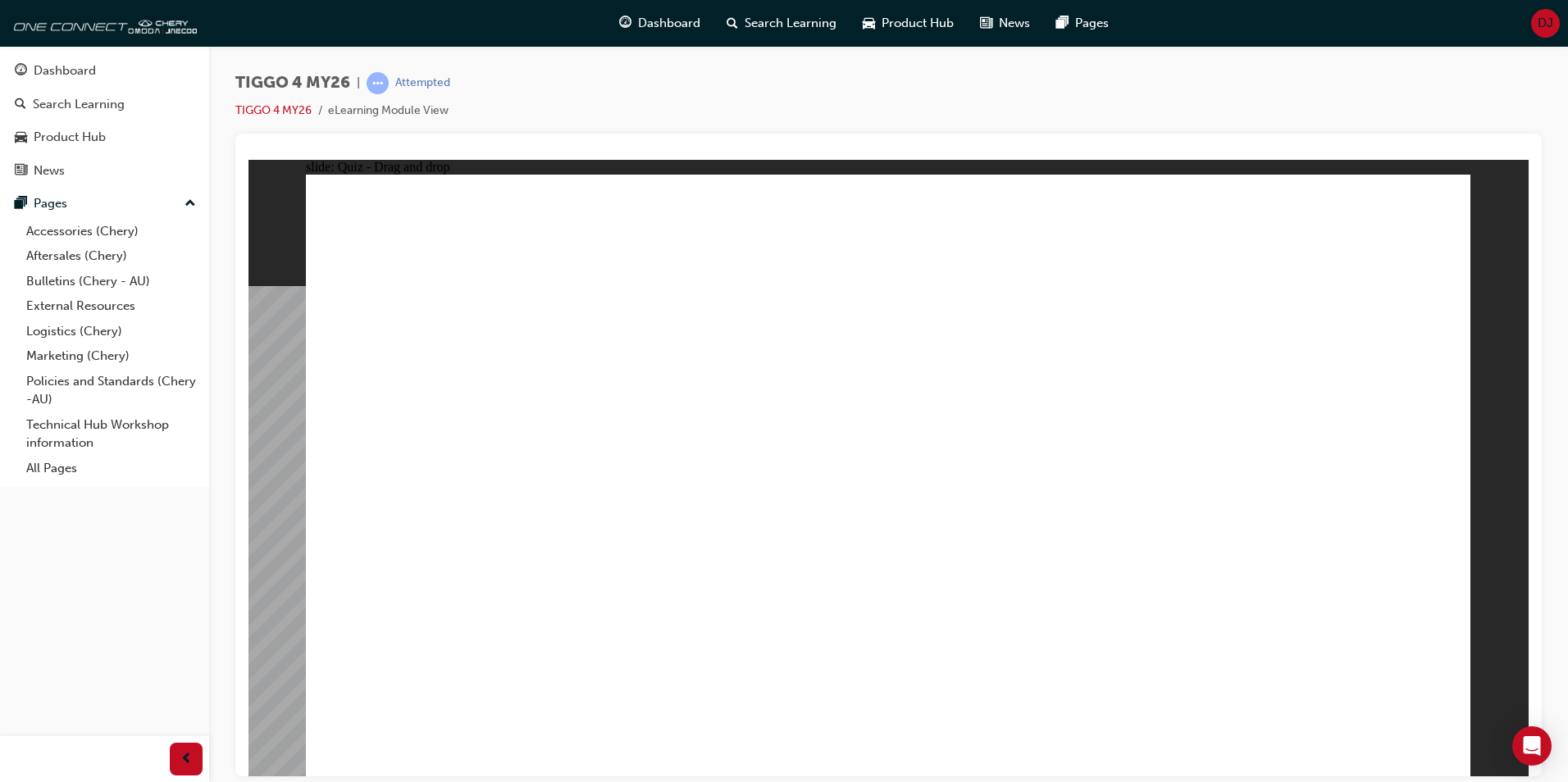
radio input "true"
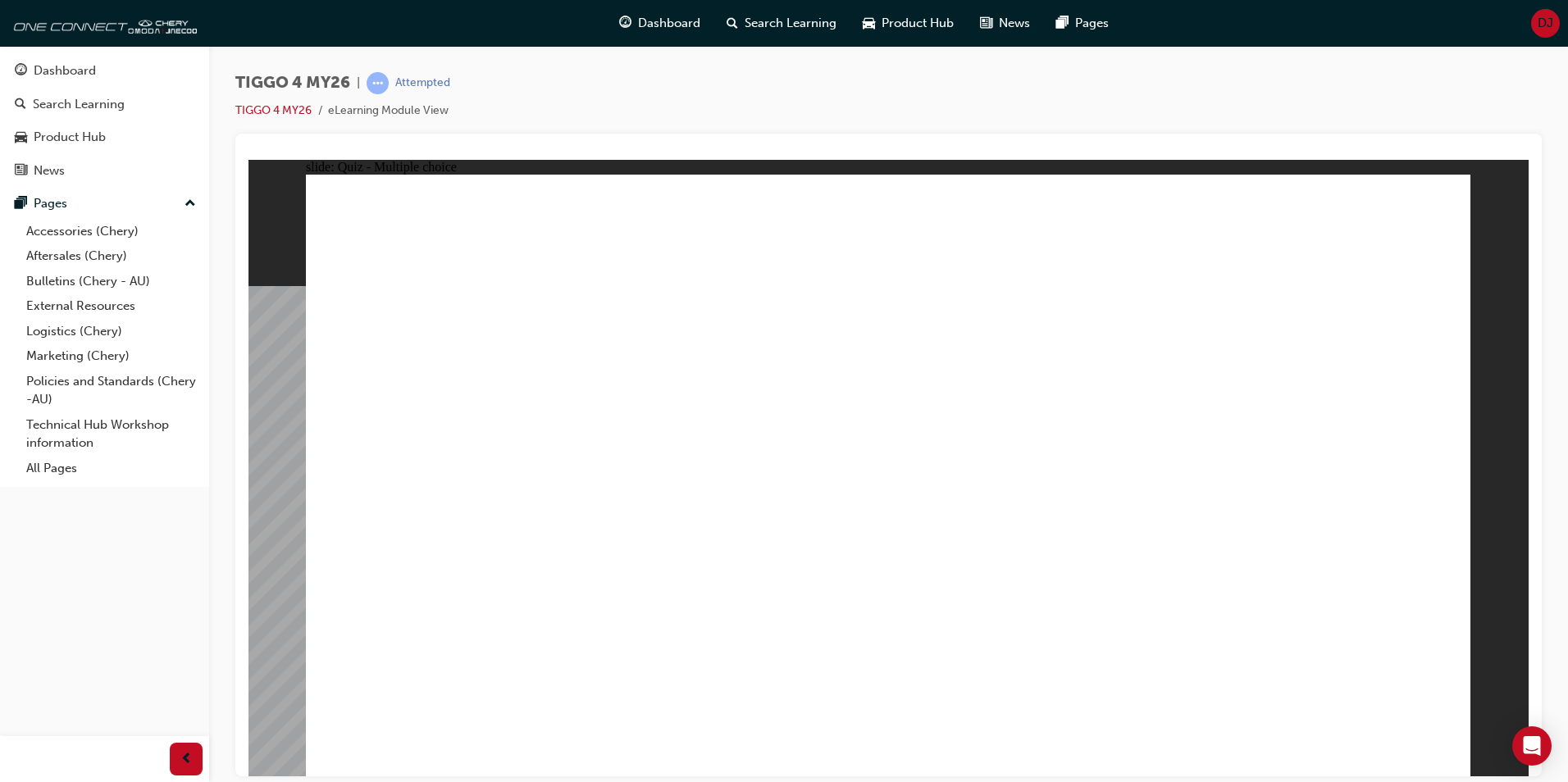
radio input "true"
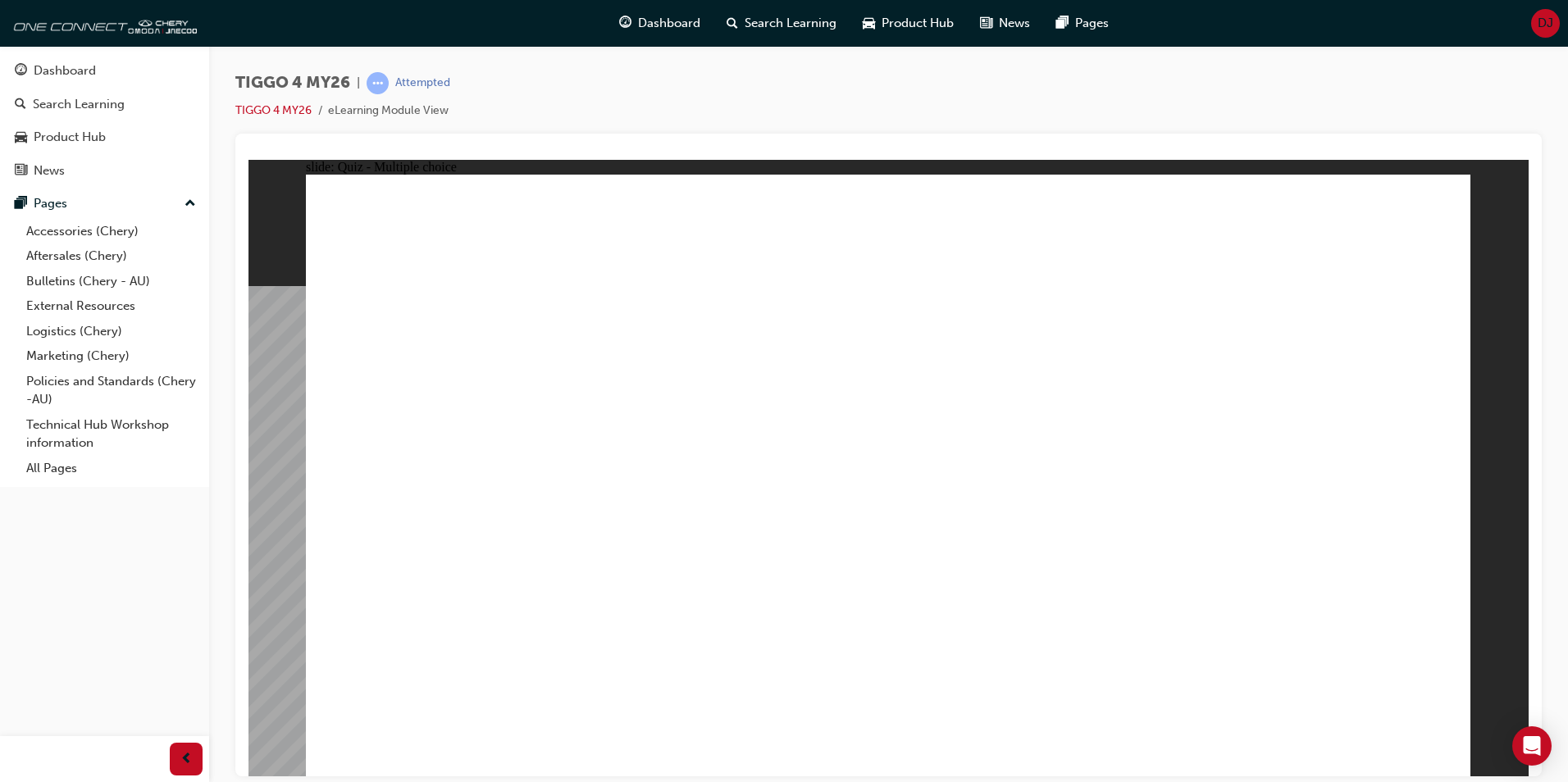
radio input "true"
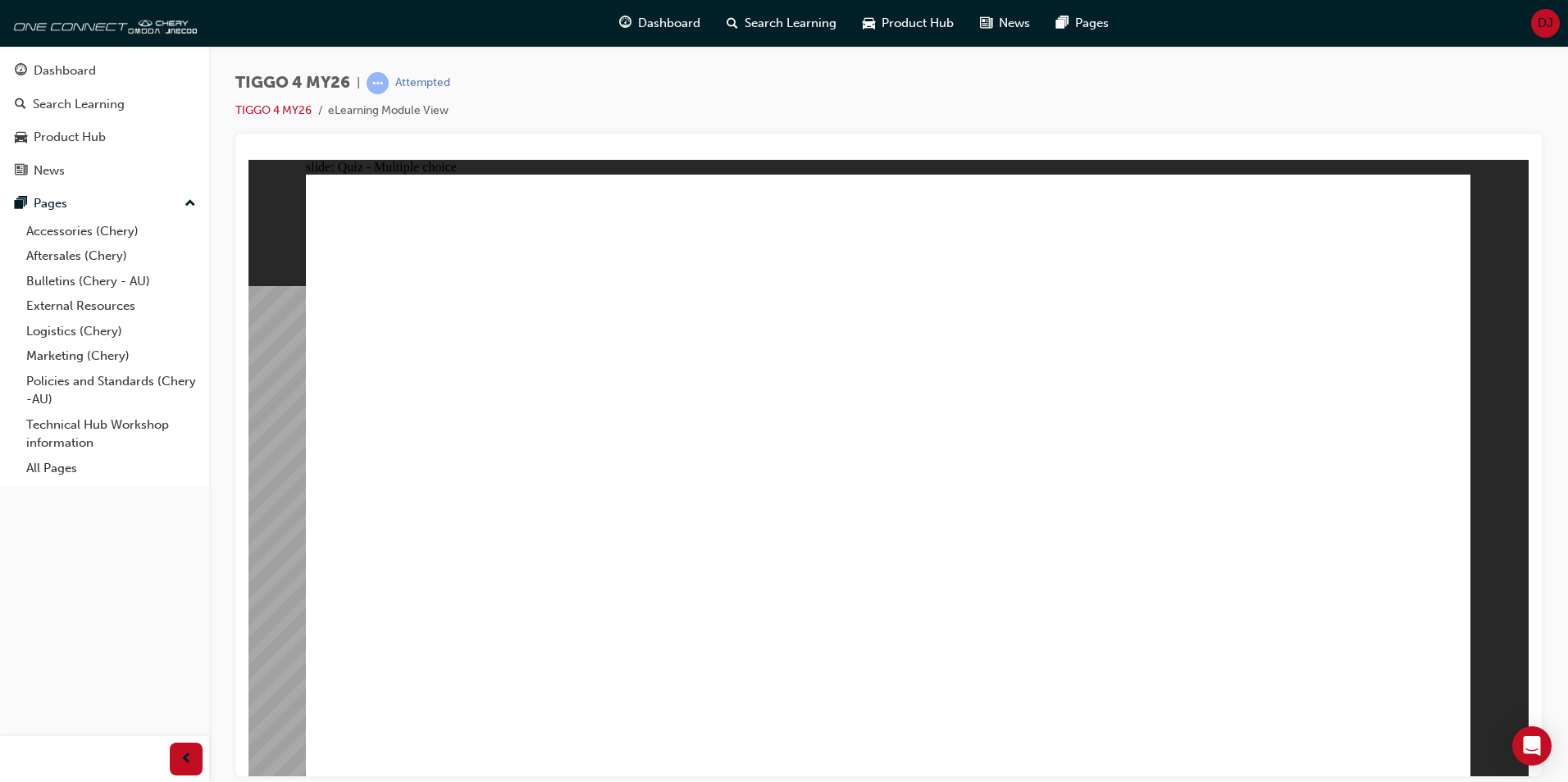
radio input "true"
